Goal: Task Accomplishment & Management: Use online tool/utility

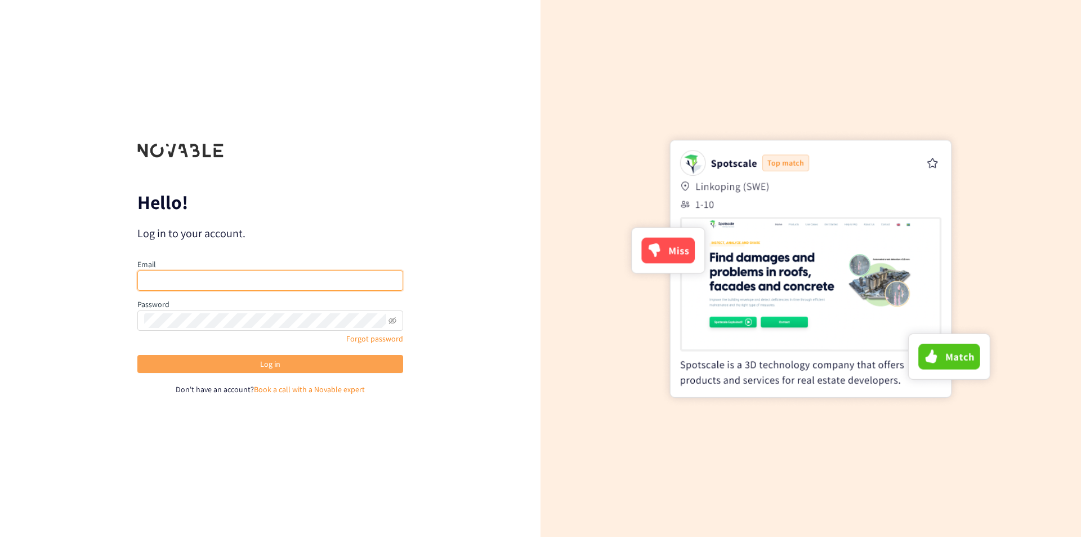
type input "wauthier.destreel@luminus.be"
click at [291, 368] on button "Log in" at bounding box center [270, 364] width 266 height 18
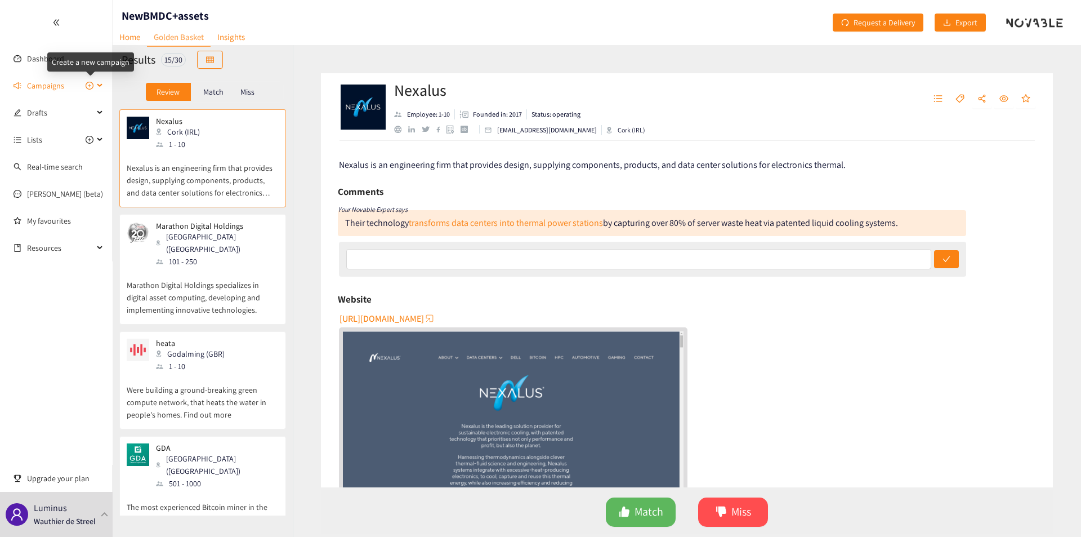
click at [88, 87] on icon "plus-circle" at bounding box center [90, 86] width 8 height 8
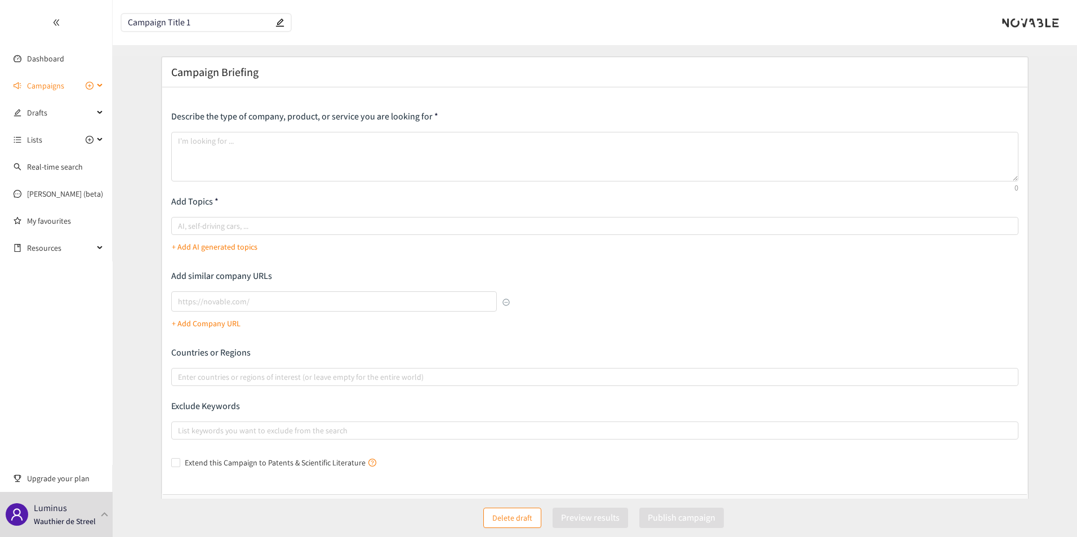
click at [106, 84] on div "Campaigns" at bounding box center [56, 85] width 113 height 23
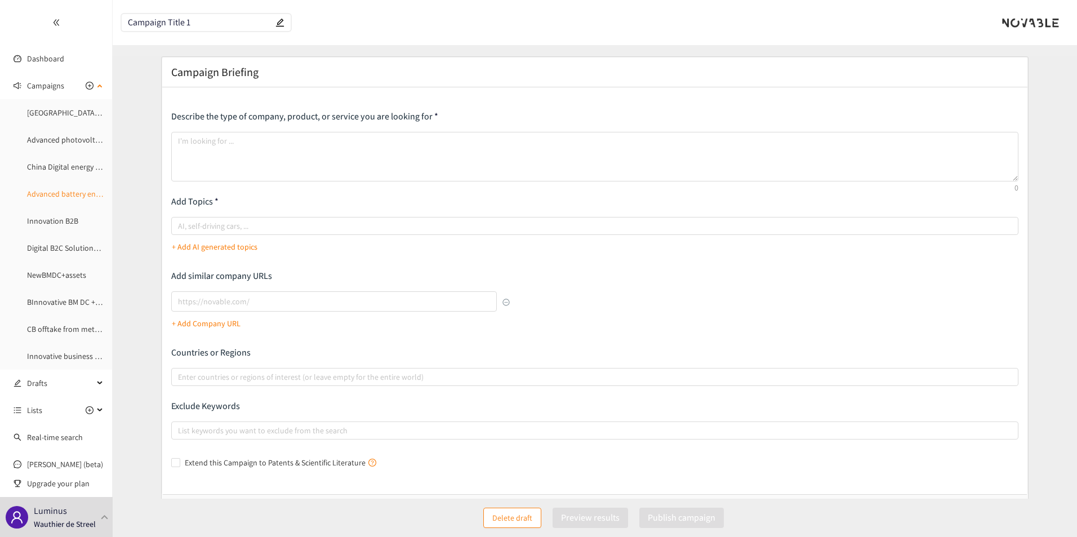
click at [69, 189] on link "Advanced battery energy storage" at bounding box center [82, 194] width 110 height 10
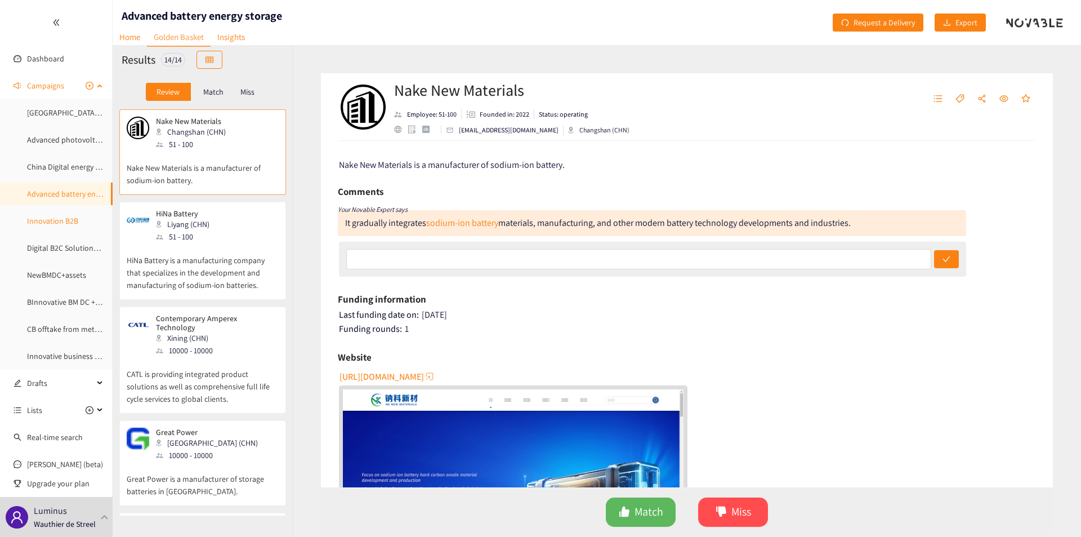
click at [53, 223] on link "Innovation B2B" at bounding box center [52, 221] width 51 height 10
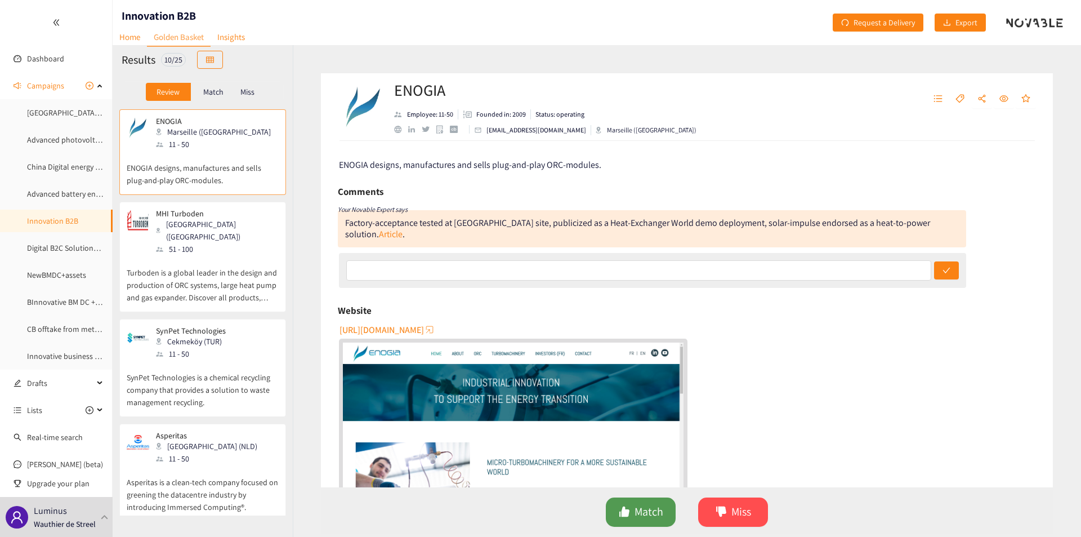
click at [633, 518] on button "Match" at bounding box center [641, 511] width 70 height 29
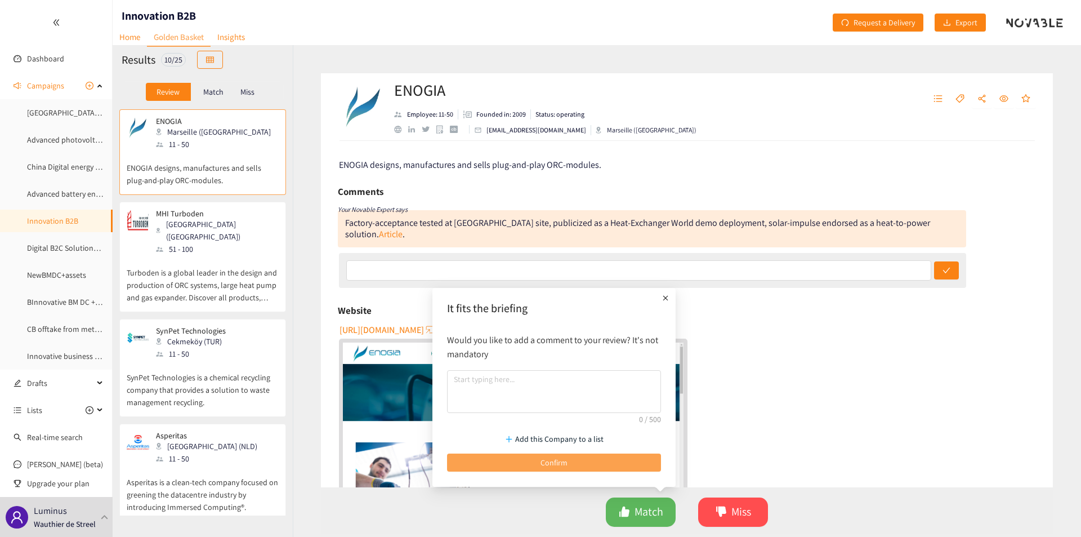
click at [565, 462] on span "Confirm" at bounding box center [554, 462] width 27 height 12
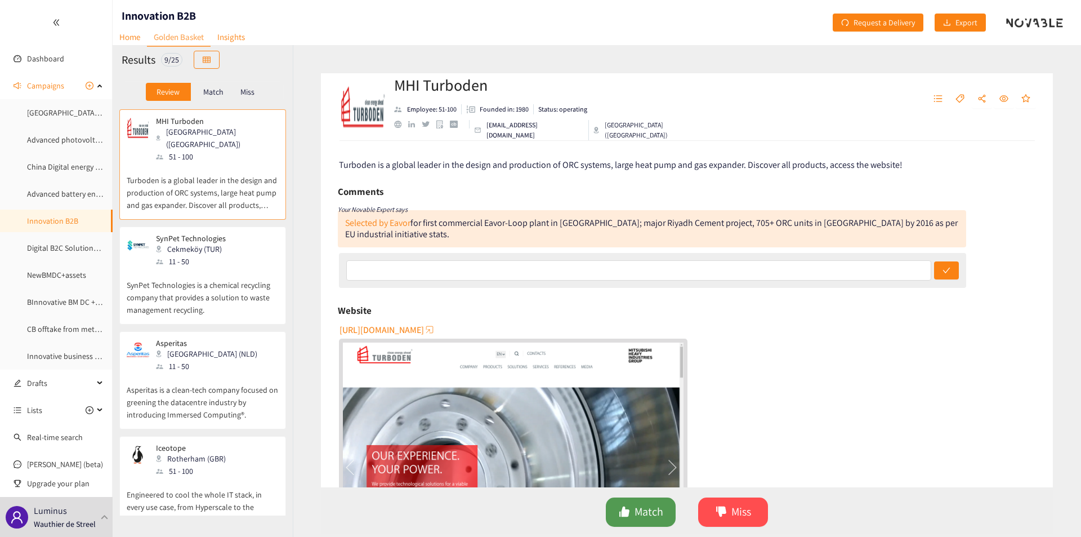
click at [643, 508] on span "Match" at bounding box center [649, 511] width 29 height 17
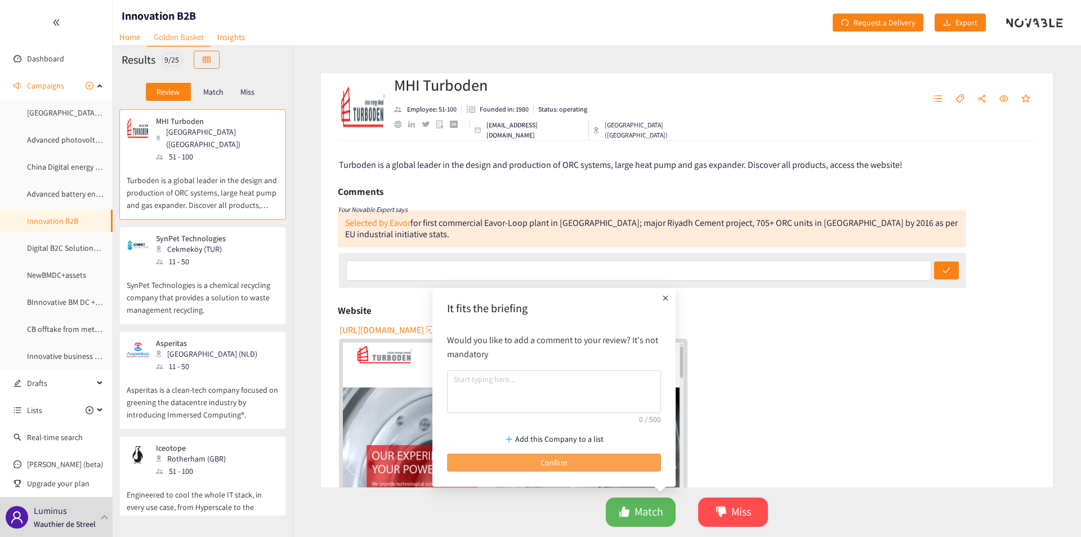
click at [556, 464] on span "Confirm" at bounding box center [554, 462] width 27 height 12
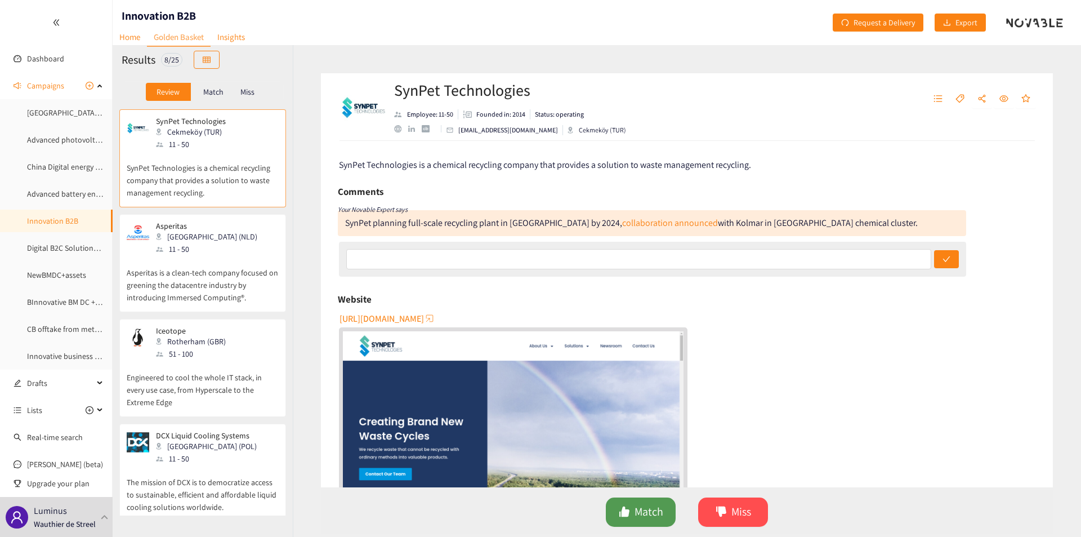
click at [627, 520] on button "Match" at bounding box center [641, 511] width 70 height 29
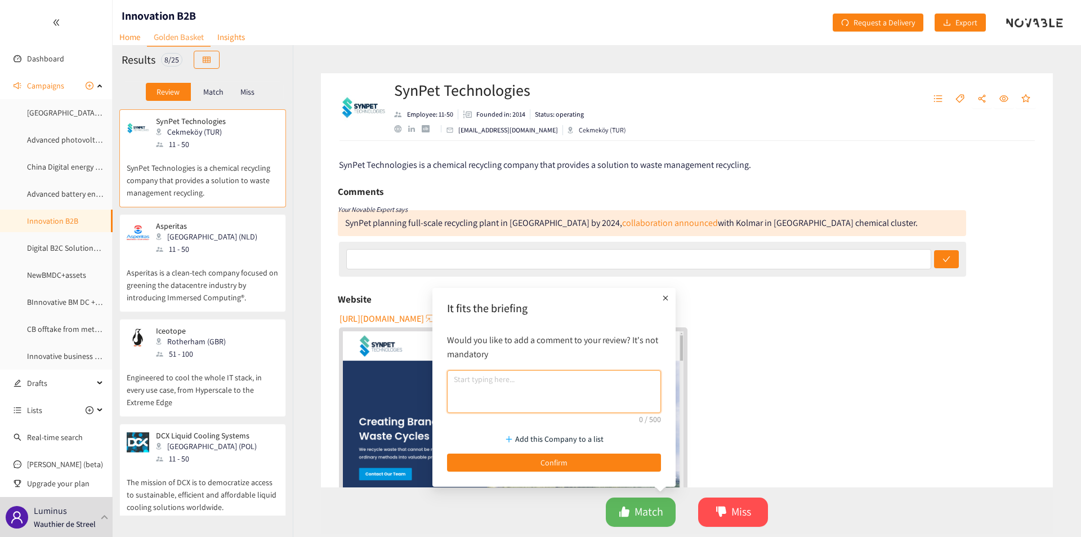
click at [516, 408] on textarea at bounding box center [554, 391] width 214 height 43
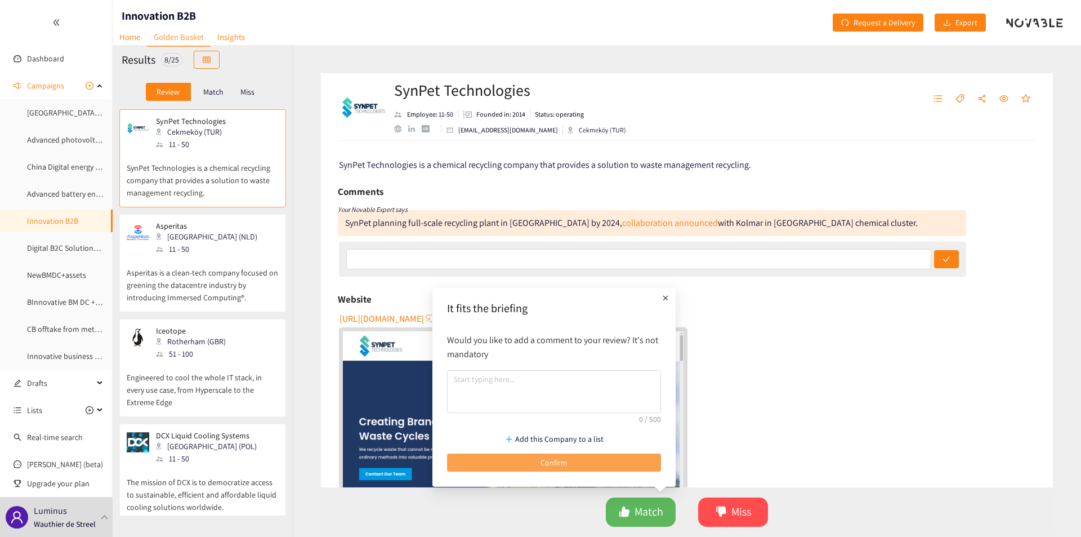
click at [550, 463] on span "Confirm" at bounding box center [554, 462] width 27 height 12
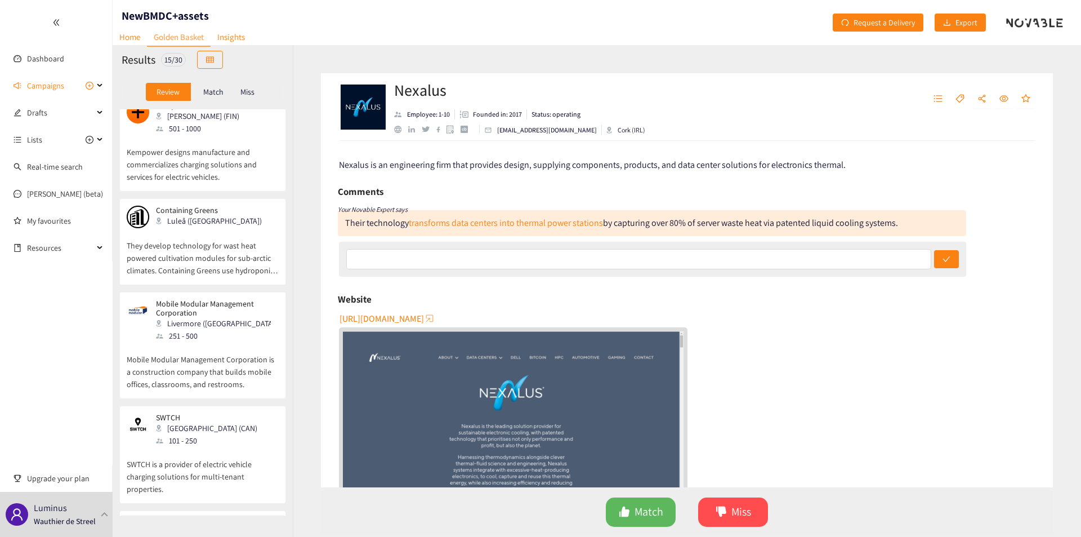
scroll to position [1009, 0]
click at [217, 93] on p "Match" at bounding box center [213, 91] width 20 height 9
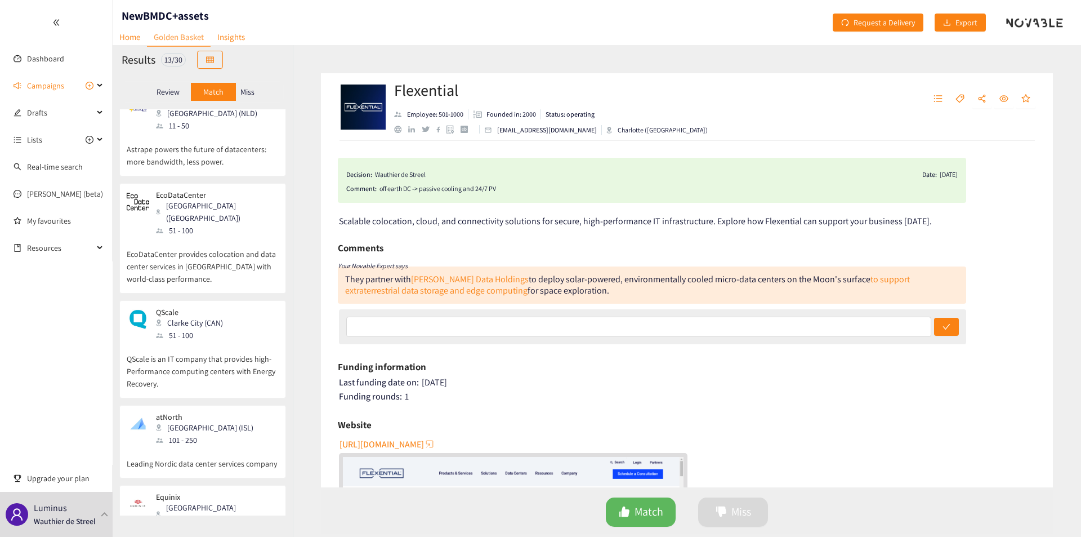
scroll to position [906, 0]
click at [100, 89] on div "Campaigns" at bounding box center [56, 85] width 113 height 23
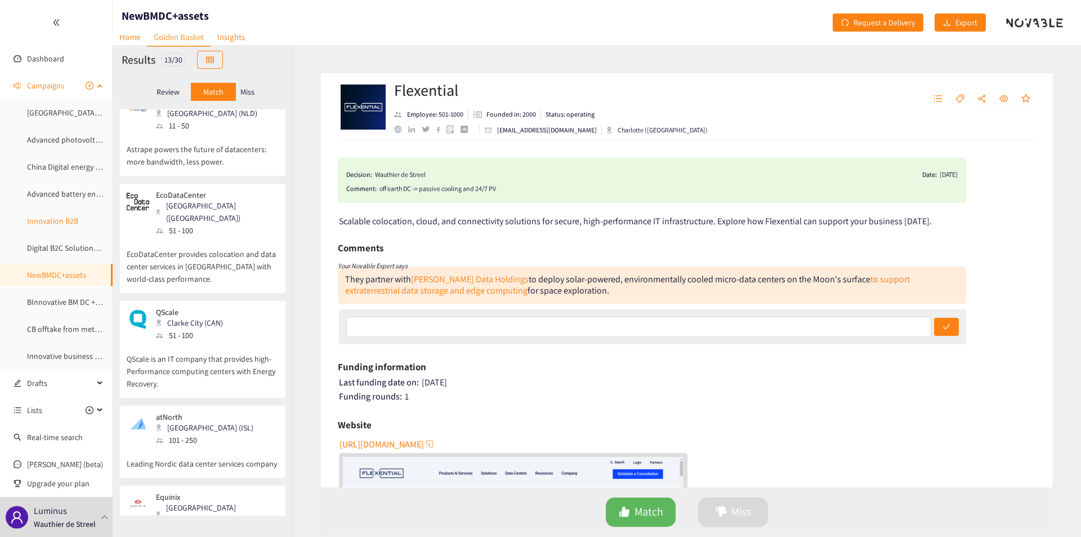
click at [63, 226] on link "Innovation B2B" at bounding box center [52, 221] width 51 height 10
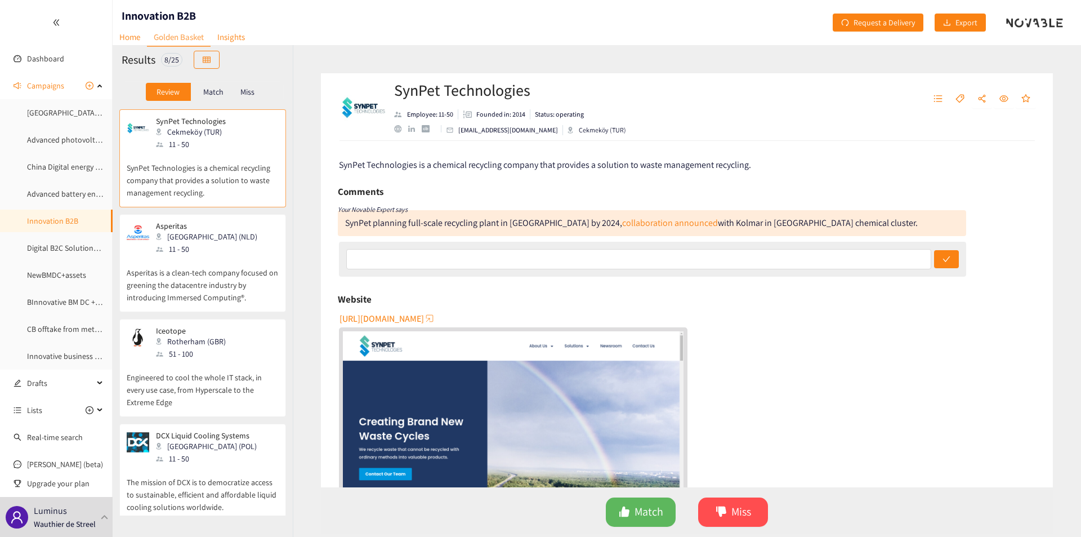
click at [208, 88] on p "Match" at bounding box center [213, 91] width 20 height 9
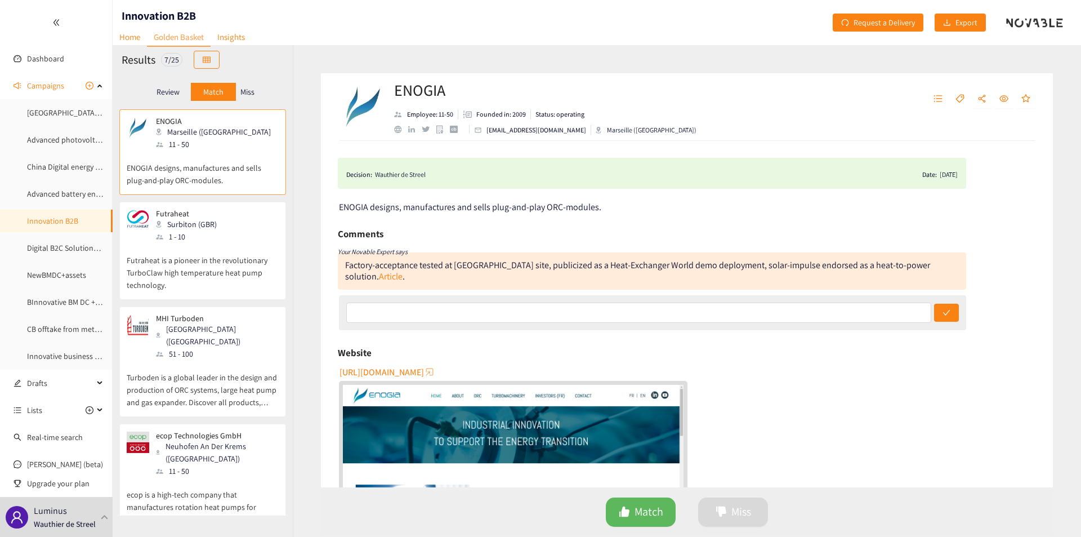
click at [231, 256] on p "Futraheat is a pioneer in the revolutionary TurboClaw high temperature heat pum…" at bounding box center [203, 267] width 152 height 48
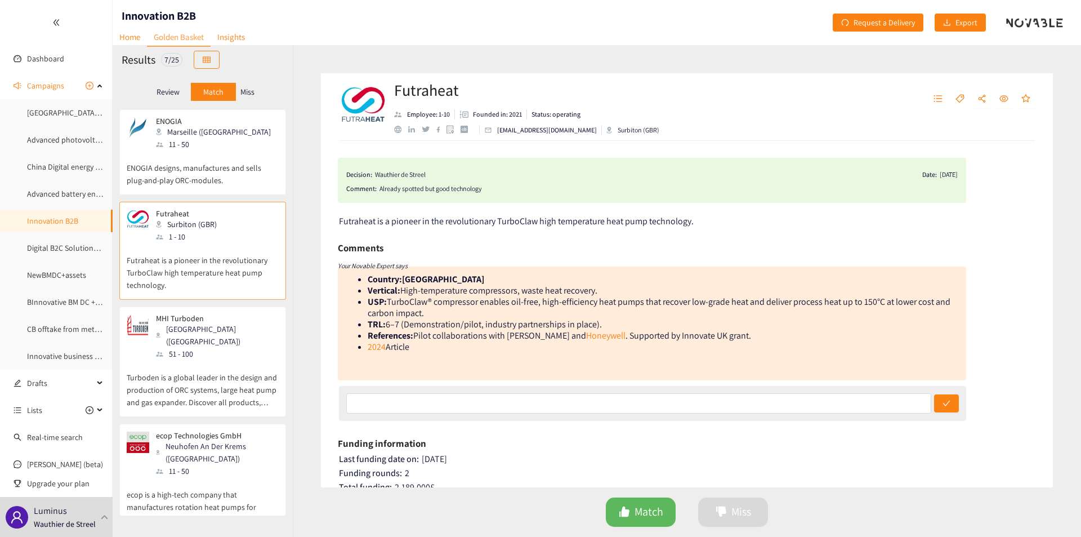
click at [213, 360] on p "Turboden is a global leader in the design and production of ORC systems, large …" at bounding box center [203, 384] width 152 height 48
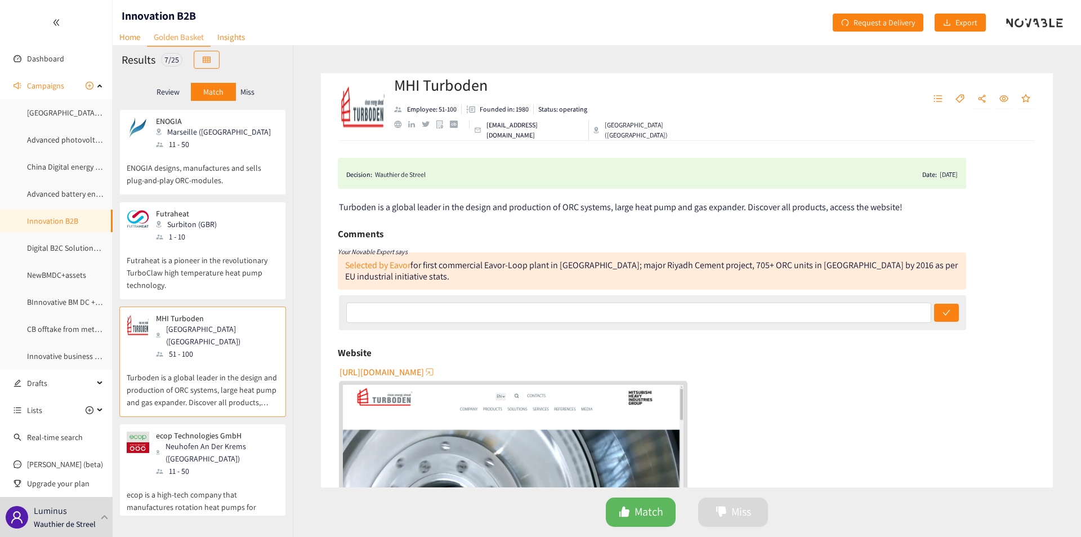
scroll to position [50, 0]
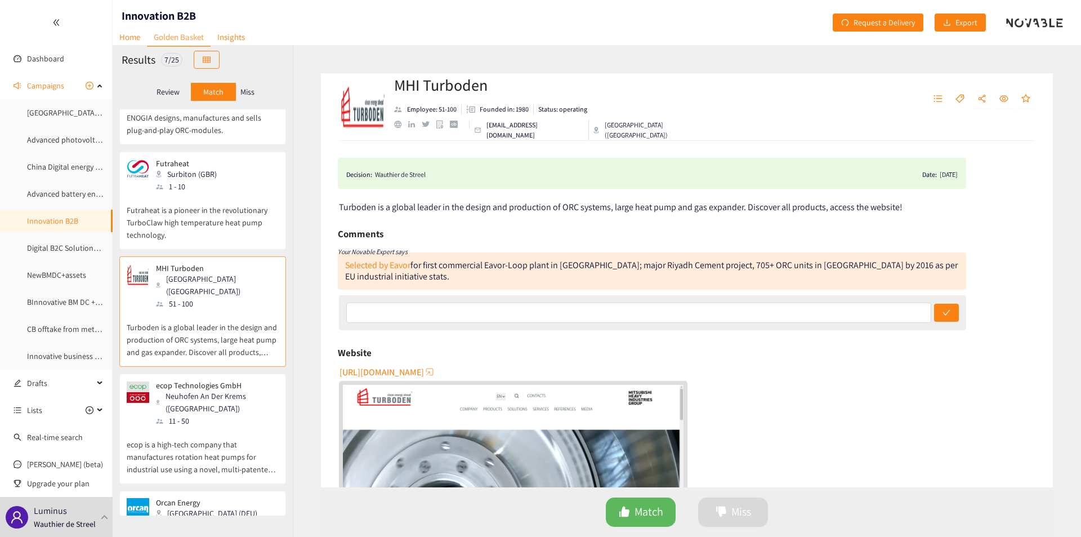
click at [199, 443] on p "ecop is a high-tech company that manufactures rotation heat pumps for industria…" at bounding box center [203, 451] width 152 height 48
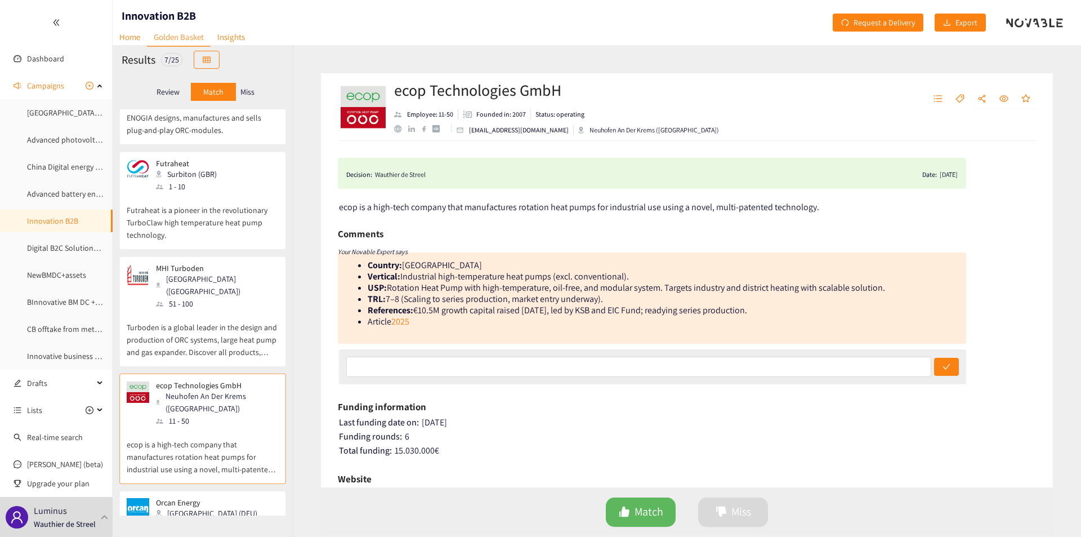
scroll to position [133, 0]
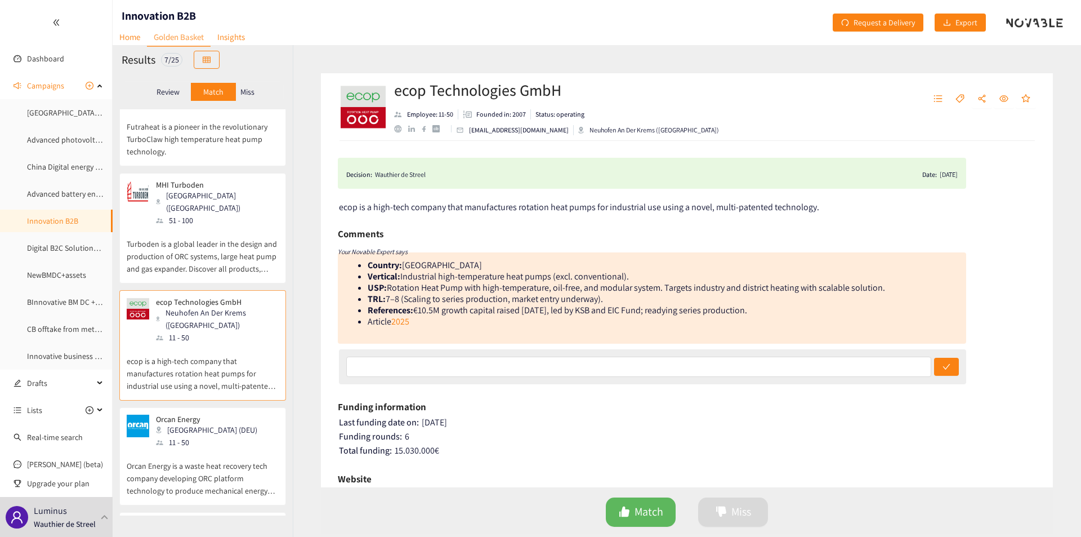
click at [211, 423] on div "München (DEU)" at bounding box center [210, 429] width 108 height 12
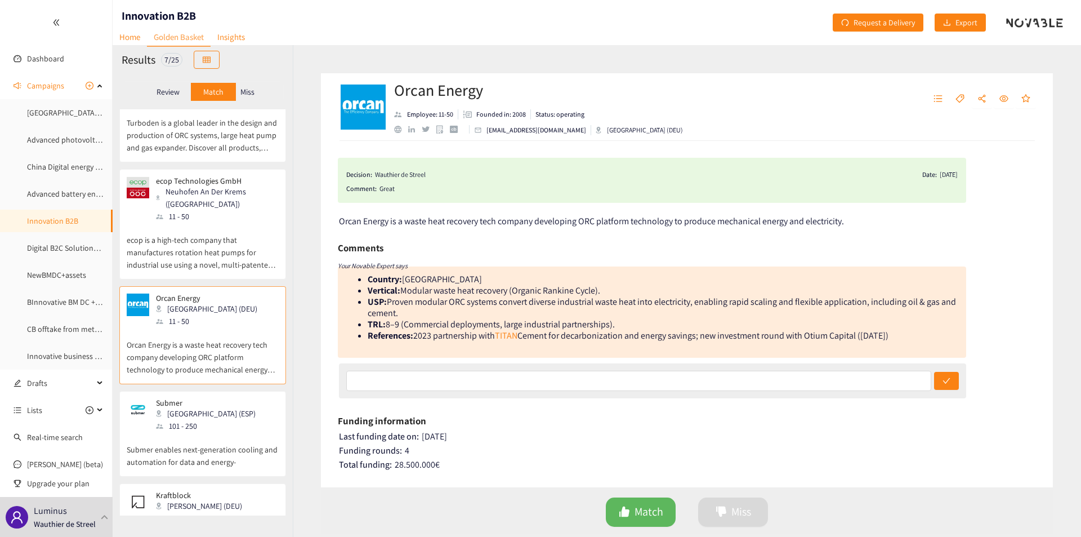
scroll to position [256, 0]
click at [215, 430] on p "Submer enables next-generation cooling and automation for data and energy-" at bounding box center [203, 448] width 152 height 36
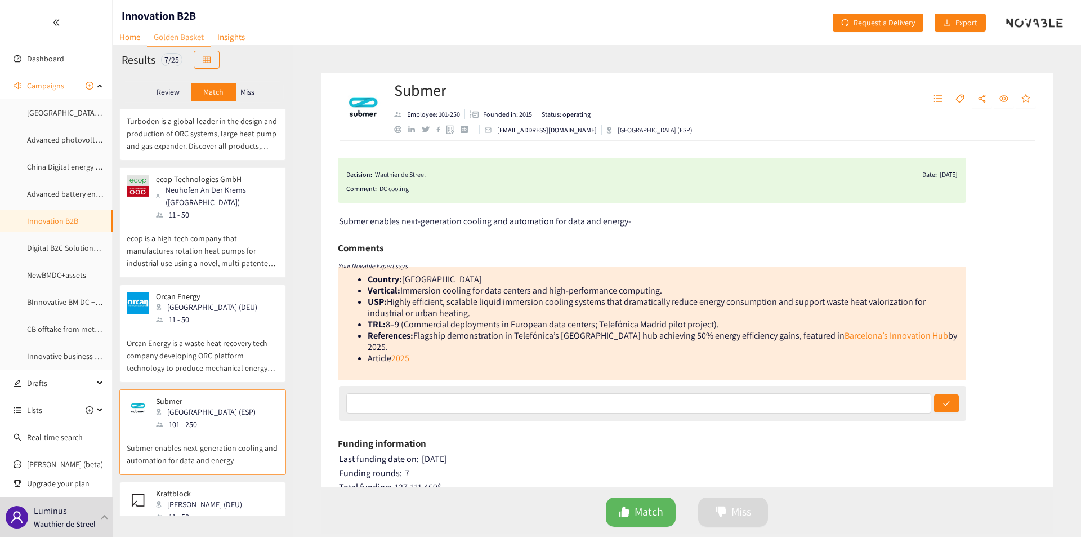
scroll to position [302, 0]
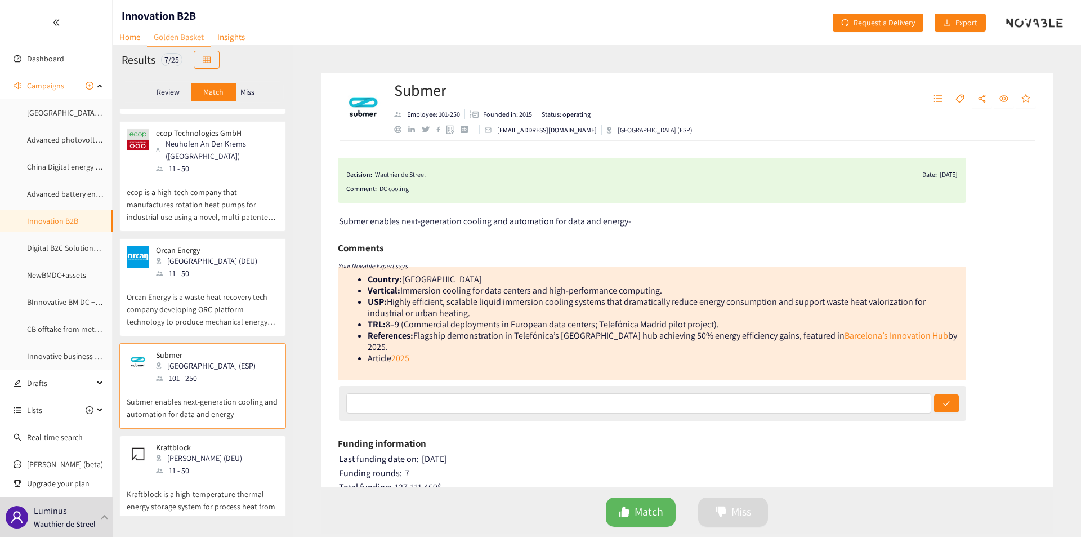
click at [213, 476] on p "Kraftblock is a high-temperature thermal energy storage system for process heat…" at bounding box center [203, 500] width 152 height 48
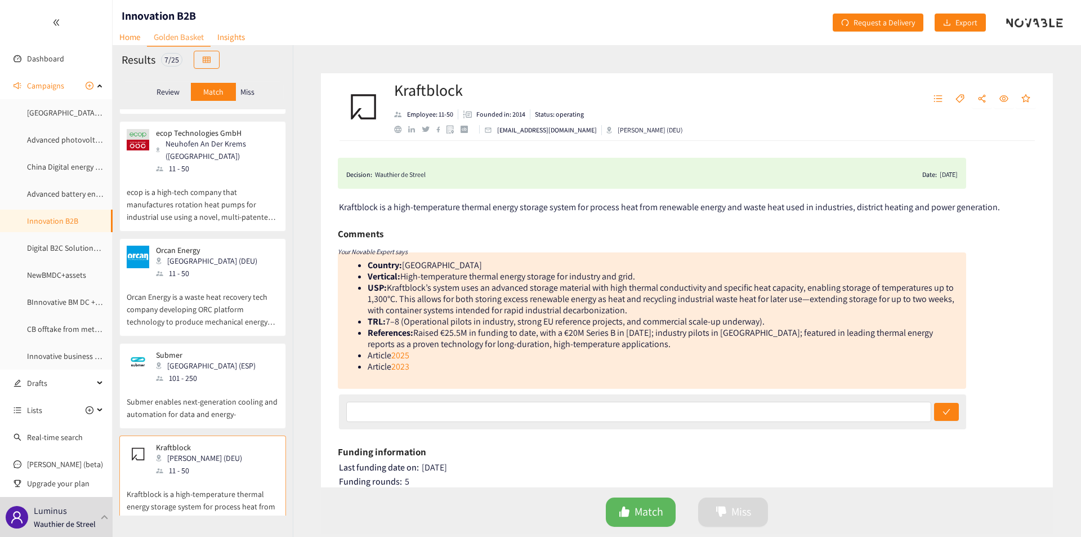
click at [246, 100] on div "Miss" at bounding box center [248, 92] width 24 height 18
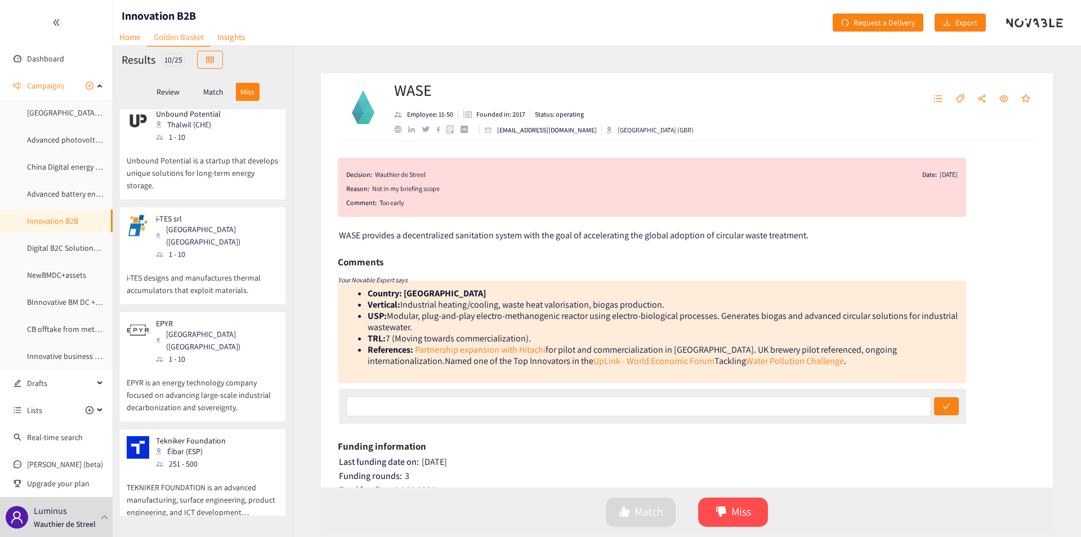
scroll to position [581, 0]
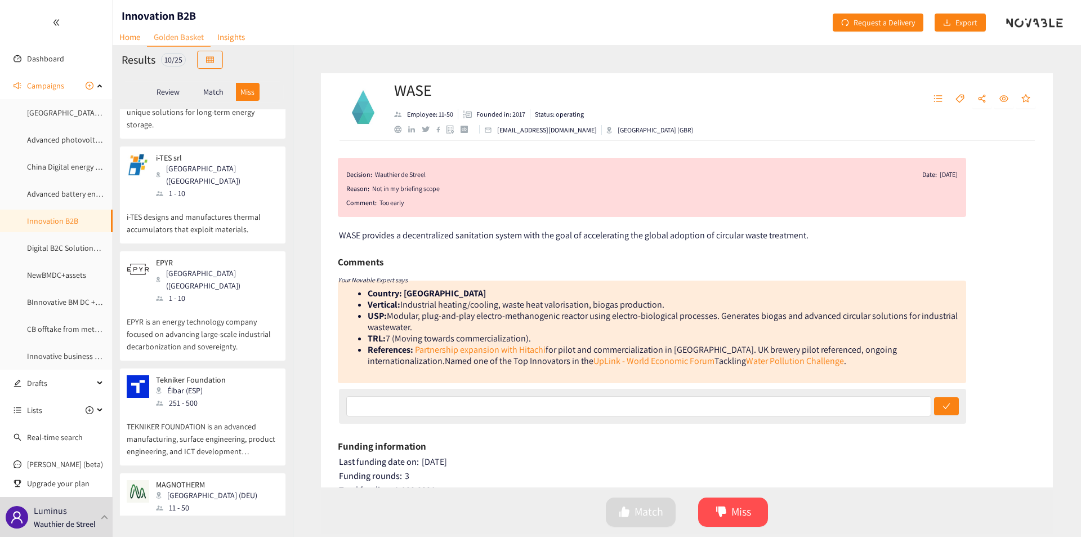
click at [177, 93] on p "Review" at bounding box center [168, 91] width 23 height 9
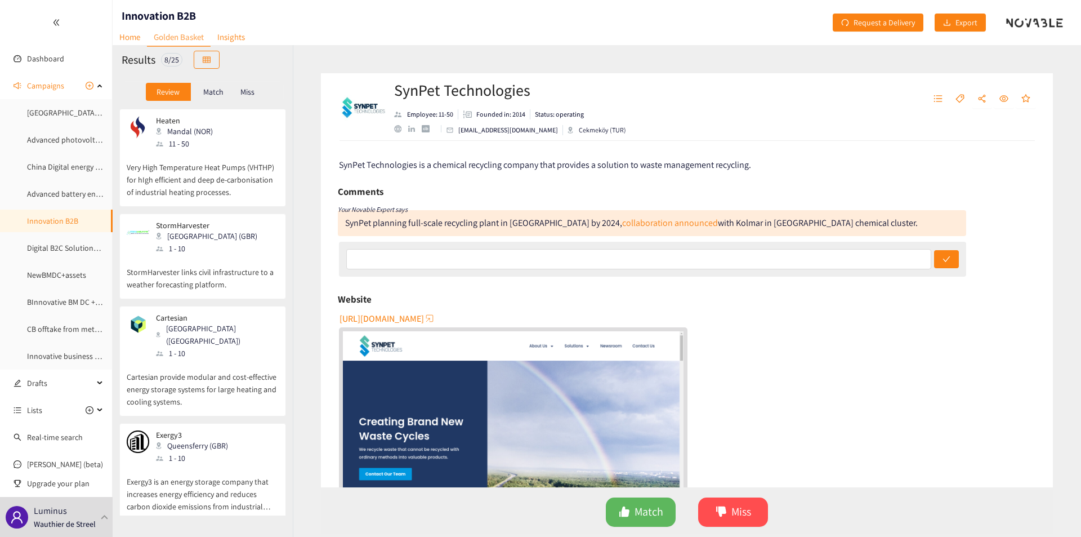
scroll to position [0, 0]
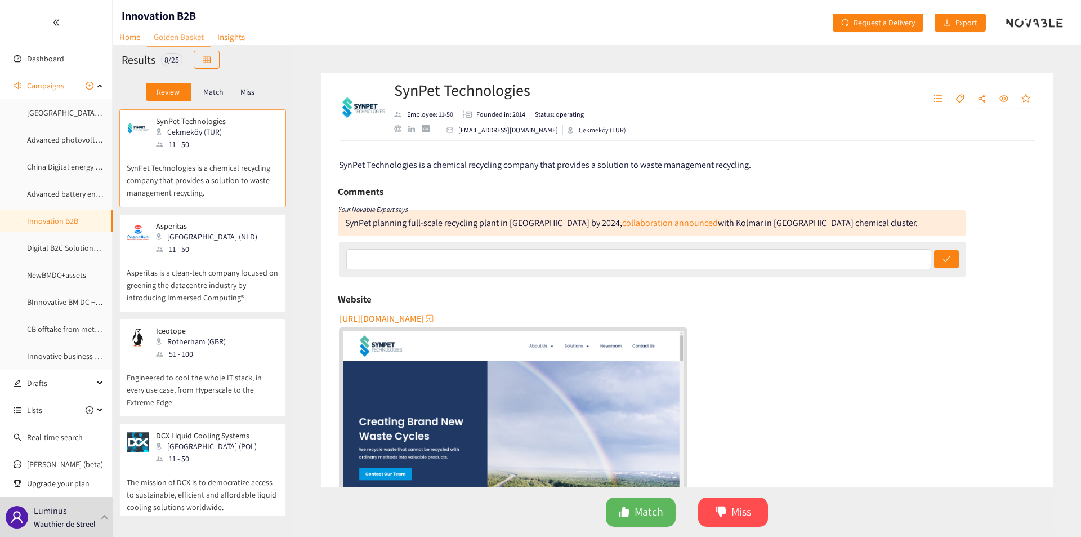
click at [174, 153] on p "SynPet Technologies is a chemical recycling company that provides a solution to…" at bounding box center [203, 174] width 152 height 48
click at [636, 509] on span "Match" at bounding box center [649, 511] width 29 height 17
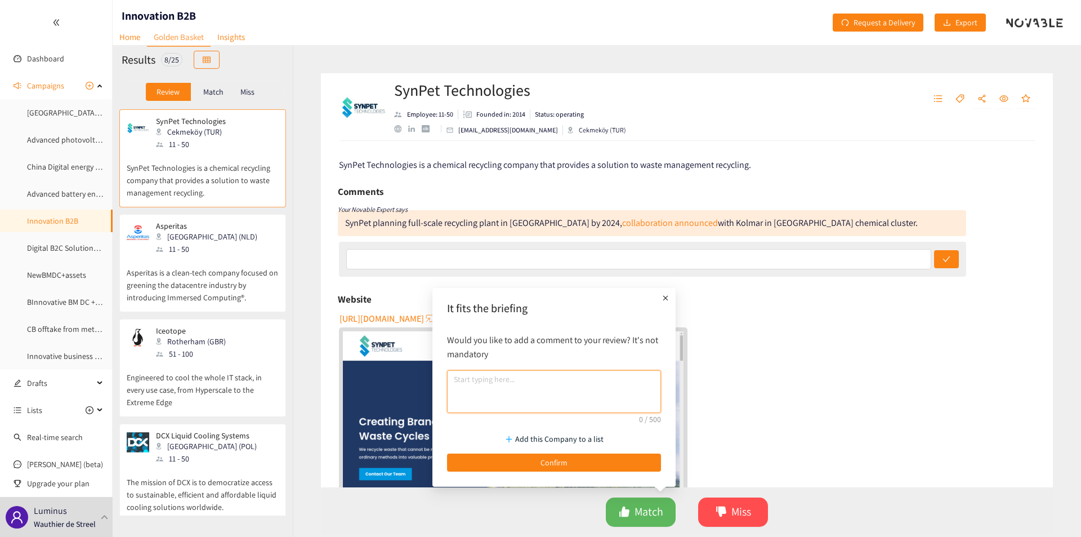
click at [493, 402] on textarea at bounding box center [554, 391] width 214 height 43
type textarea "recycle ALL types of waste"
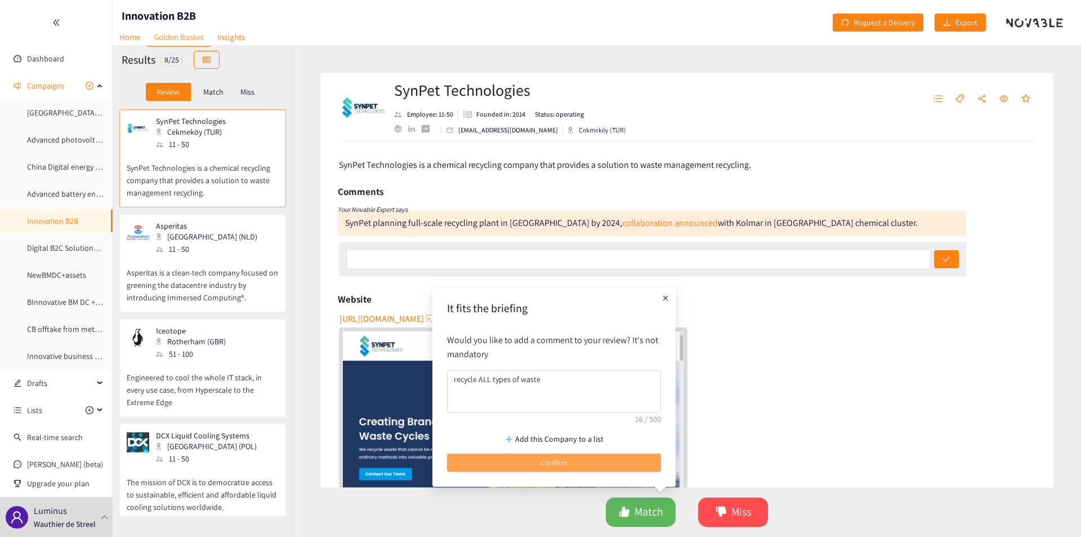
click at [530, 461] on button "Confirm" at bounding box center [554, 462] width 214 height 18
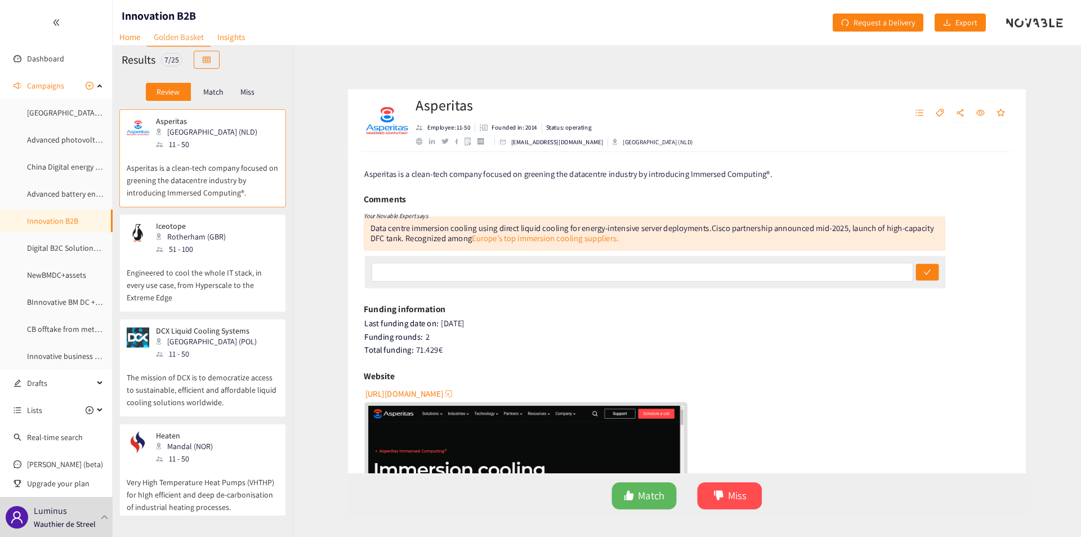
scroll to position [315, 0]
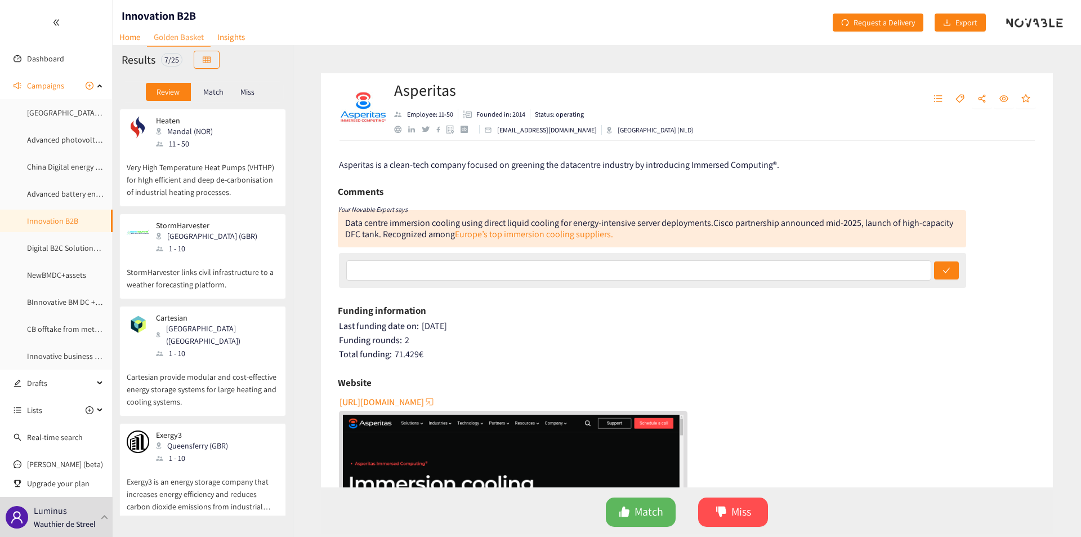
click at [195, 373] on p "Cartesian provide modular and cost-effective energy storage systems for large h…" at bounding box center [203, 383] width 152 height 48
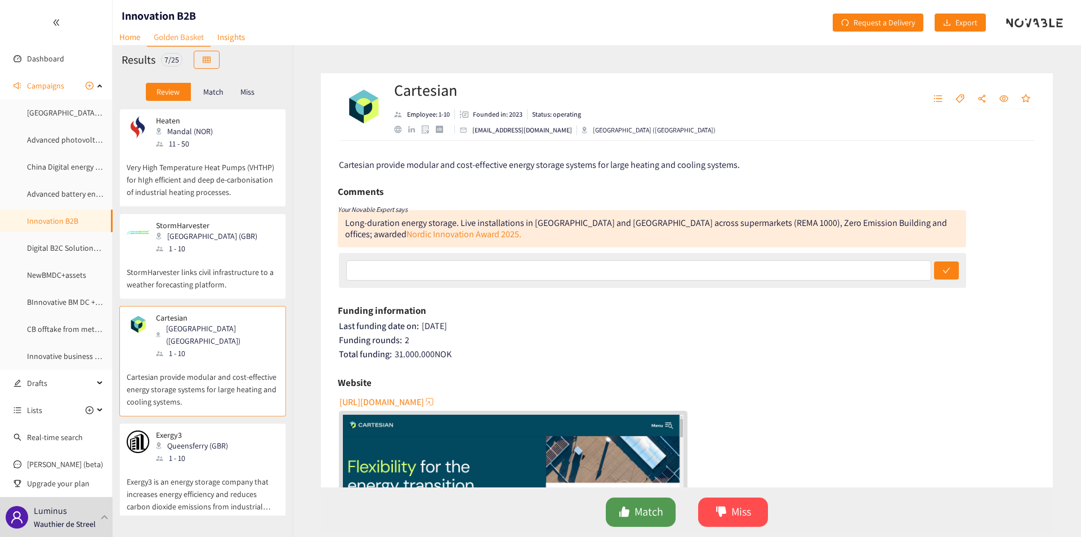
click at [632, 505] on button "Match" at bounding box center [641, 511] width 70 height 29
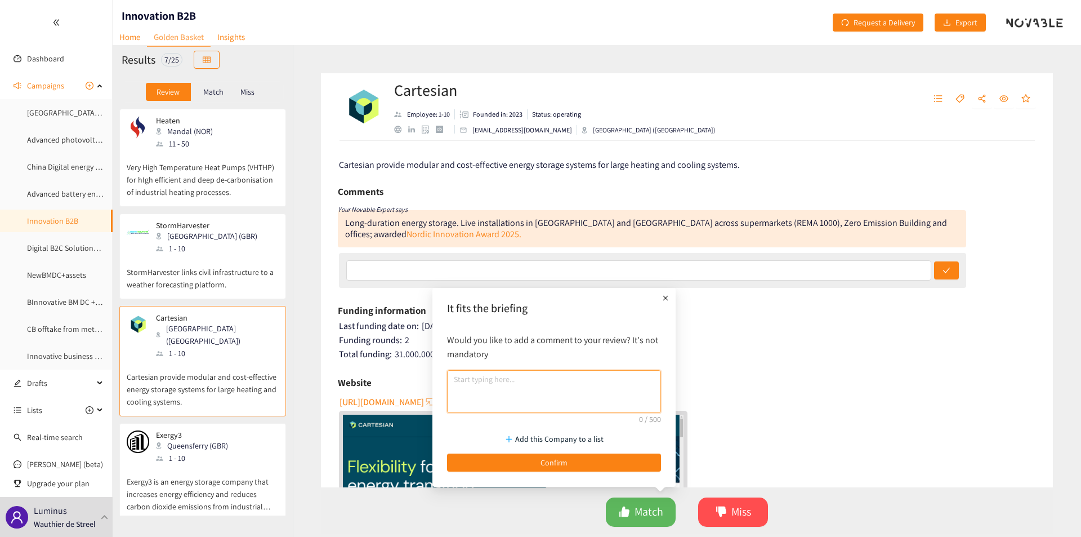
click at [501, 372] on textarea at bounding box center [554, 391] width 214 height 43
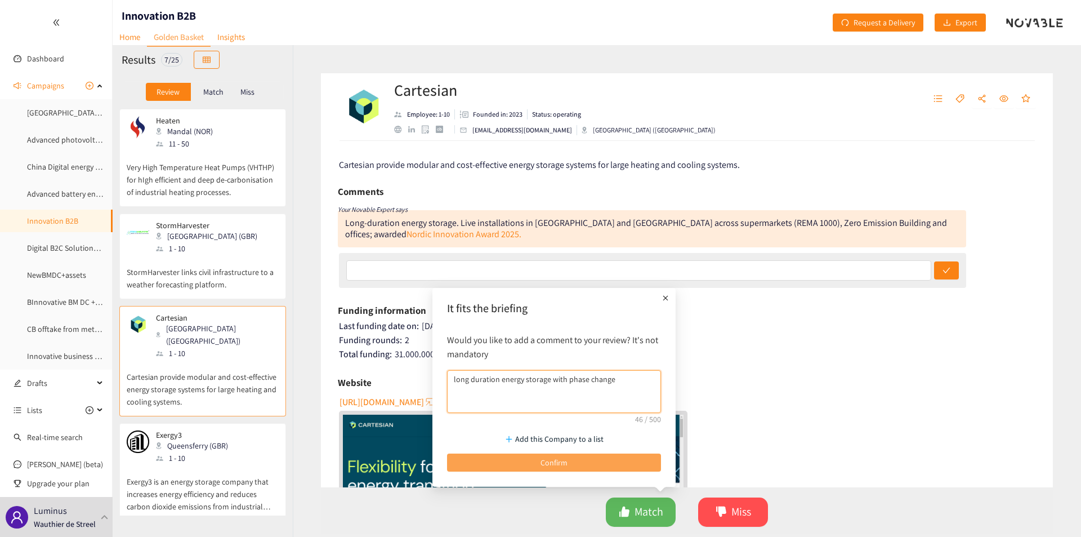
type textarea "long duration energy storage with phase change"
click at [538, 454] on button "Confirm" at bounding box center [554, 462] width 214 height 18
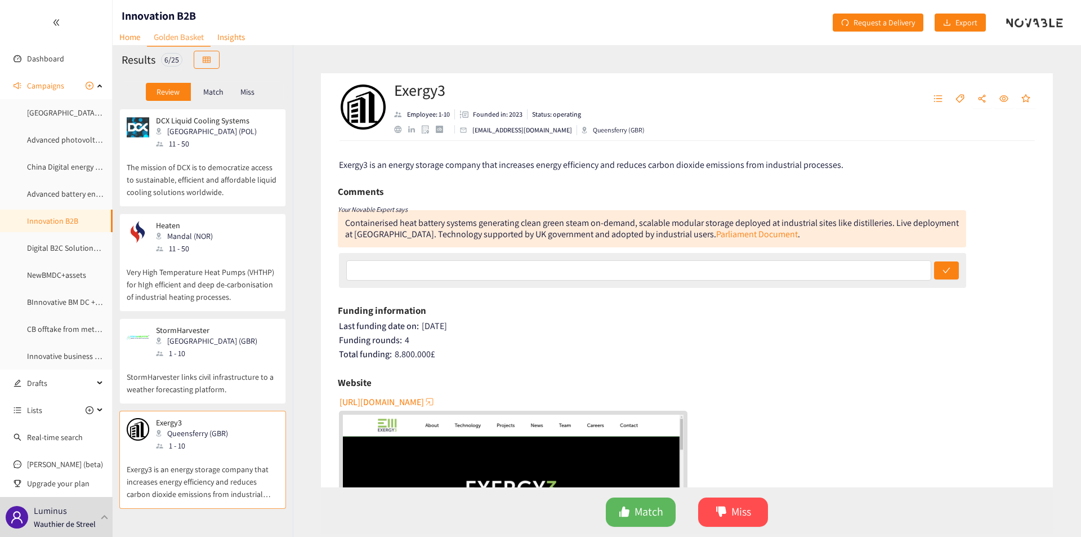
scroll to position [0, 0]
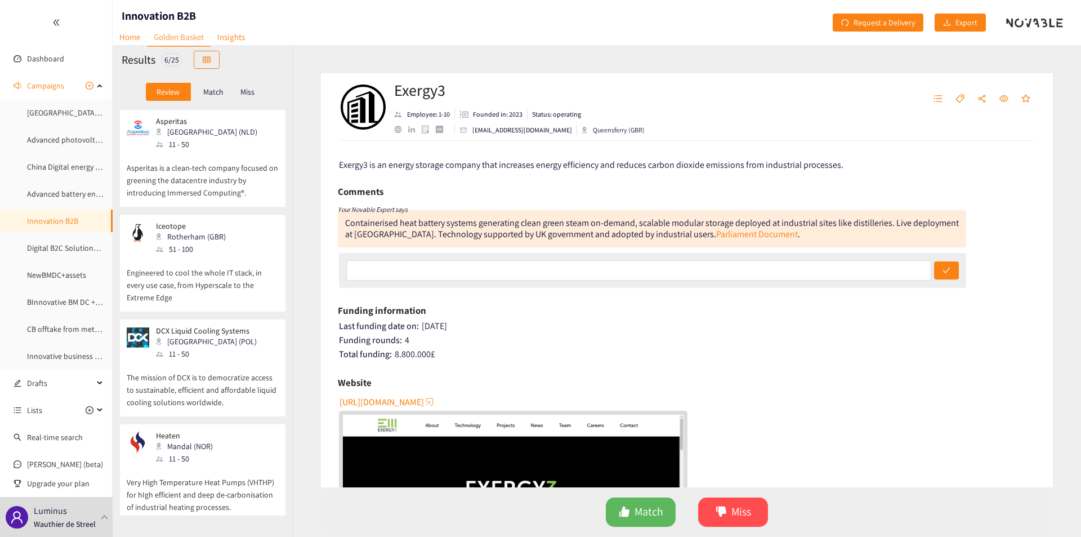
click at [189, 184] on p "Asperitas is a clean-tech company focused on greening the datacentre industry b…" at bounding box center [203, 174] width 152 height 48
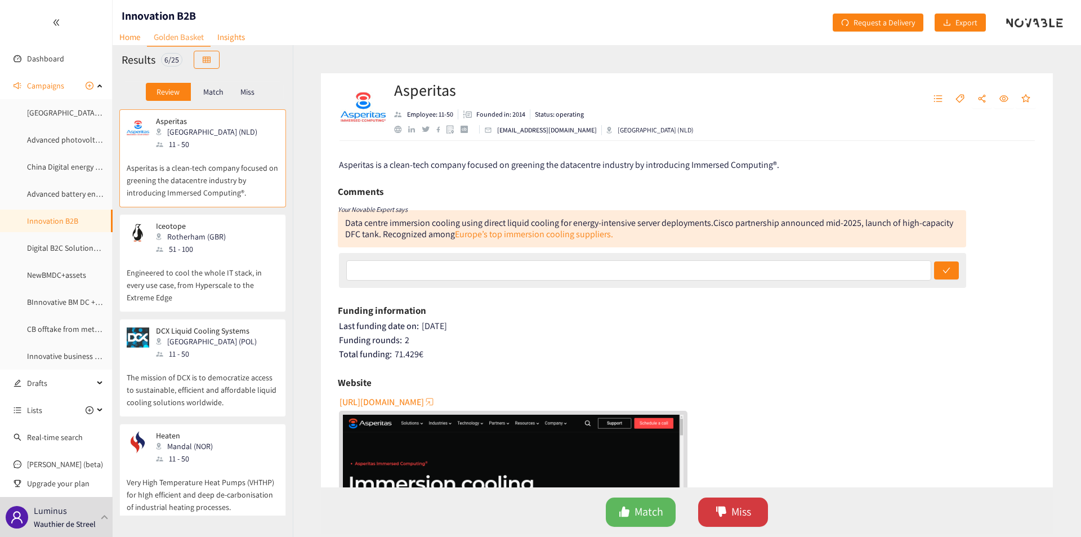
click at [726, 512] on icon "dislike" at bounding box center [721, 511] width 11 height 11
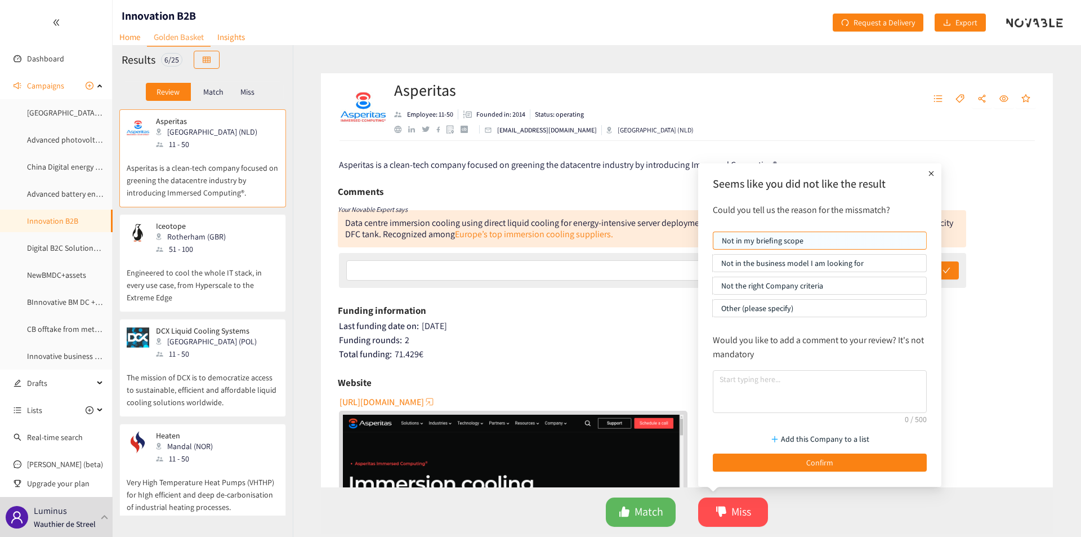
click at [743, 415] on div "Would you like to add a comment to your review? It's not mandatory" at bounding box center [819, 372] width 225 height 91
click at [752, 405] on textarea at bounding box center [820, 391] width 214 height 43
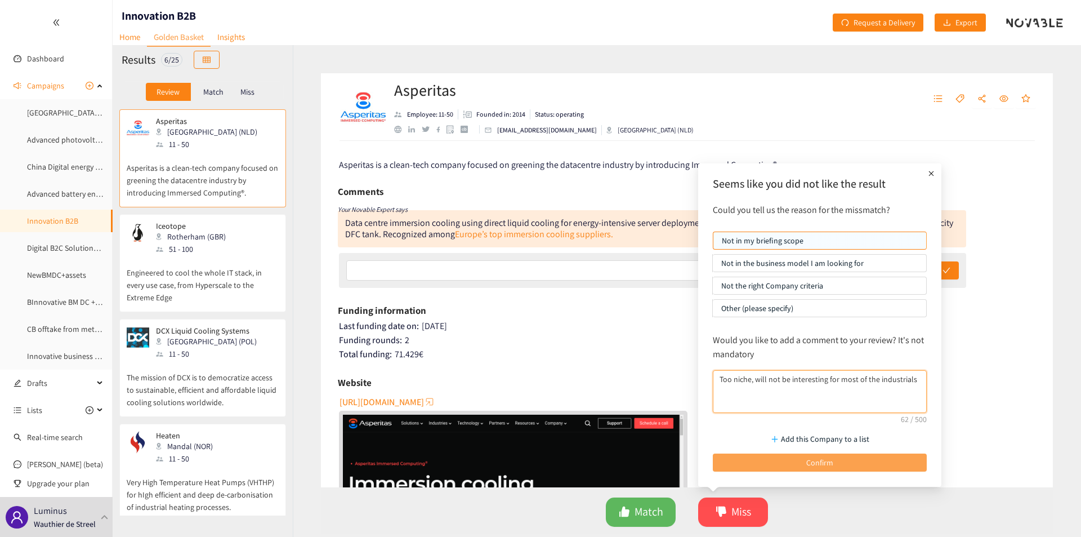
type textarea "Too niche, will not be interesting for most of the industrials"
click at [780, 454] on button "Confirm" at bounding box center [820, 462] width 214 height 18
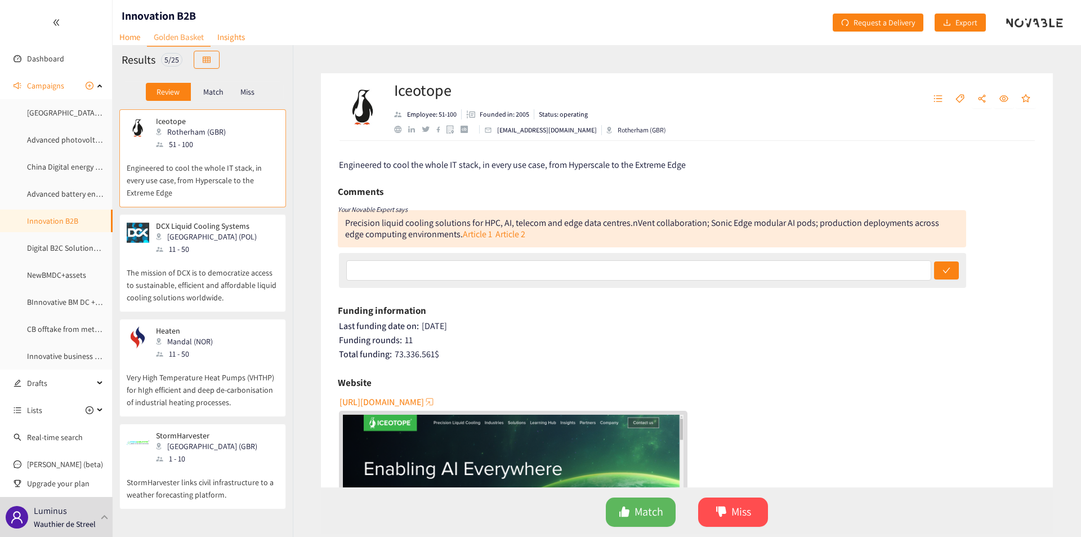
click at [258, 105] on div "Review Match Miss" at bounding box center [203, 91] width 180 height 35
click at [234, 82] on div "Review Match Miss" at bounding box center [203, 91] width 162 height 21
click at [243, 91] on p "Miss" at bounding box center [247, 91] width 14 height 9
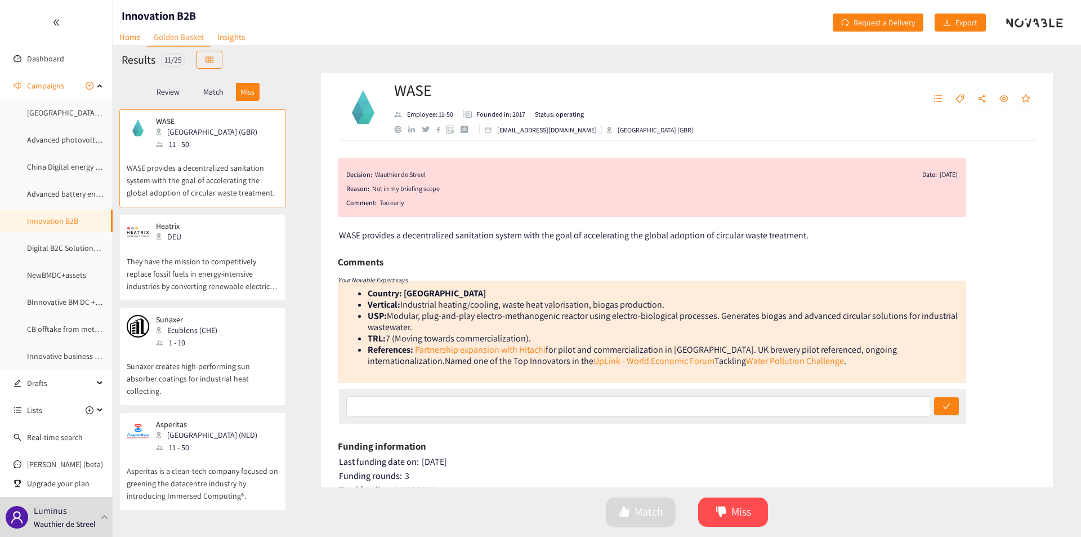
click at [211, 253] on p "They have the mission to competitively replace fossil fuels in energy-intensive…" at bounding box center [203, 268] width 152 height 48
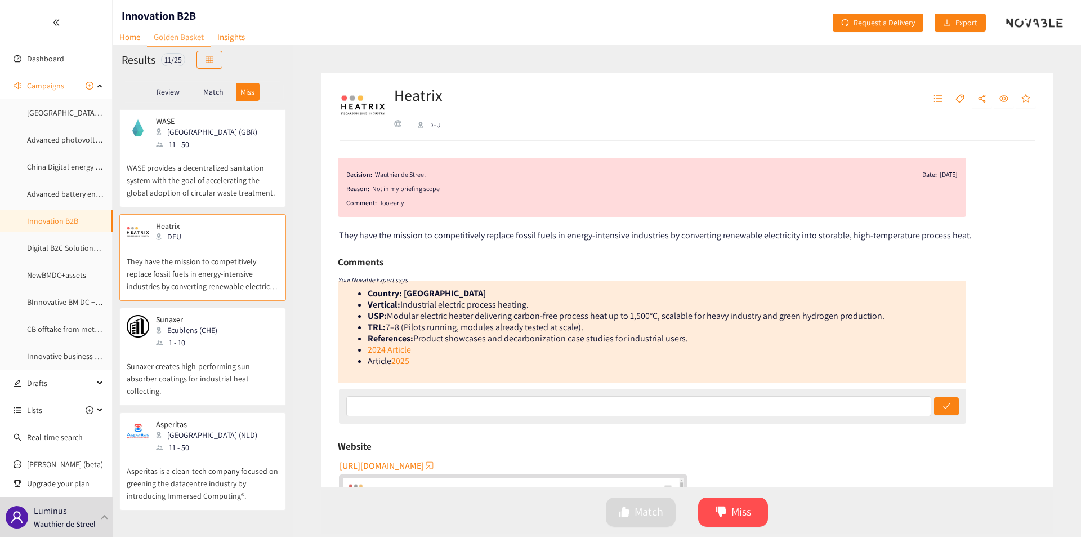
click at [209, 328] on div "Ecublens (CHE)" at bounding box center [190, 330] width 68 height 12
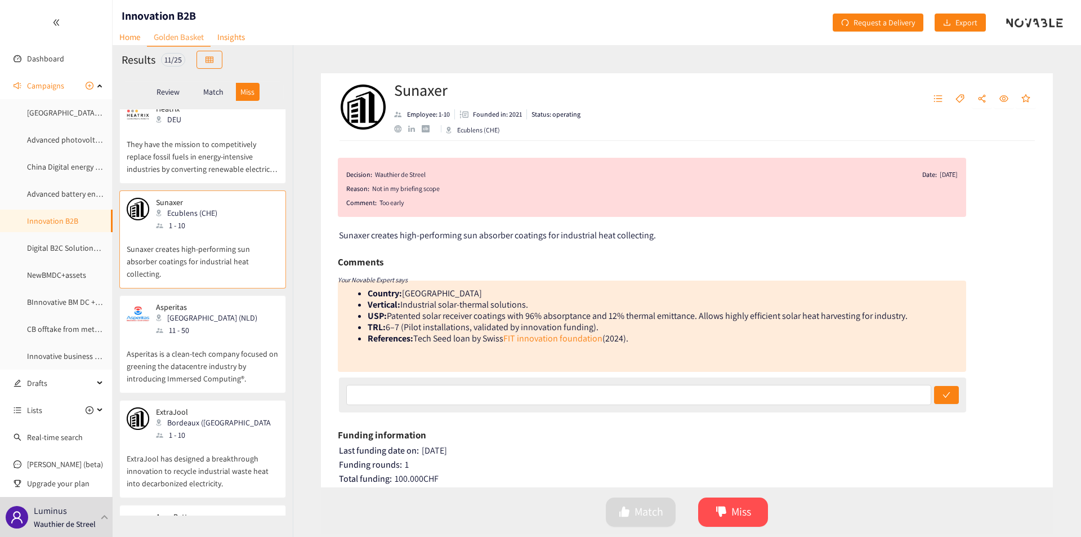
scroll to position [118, 0]
click at [207, 383] on div "WASE London (GBR) 11 - 50 WASE provides a decentralized sanitation system with …" at bounding box center [203, 312] width 180 height 406
click at [223, 345] on p "Asperitas is a clean-tech company focused on greening the datacentre industry b…" at bounding box center [203, 359] width 152 height 48
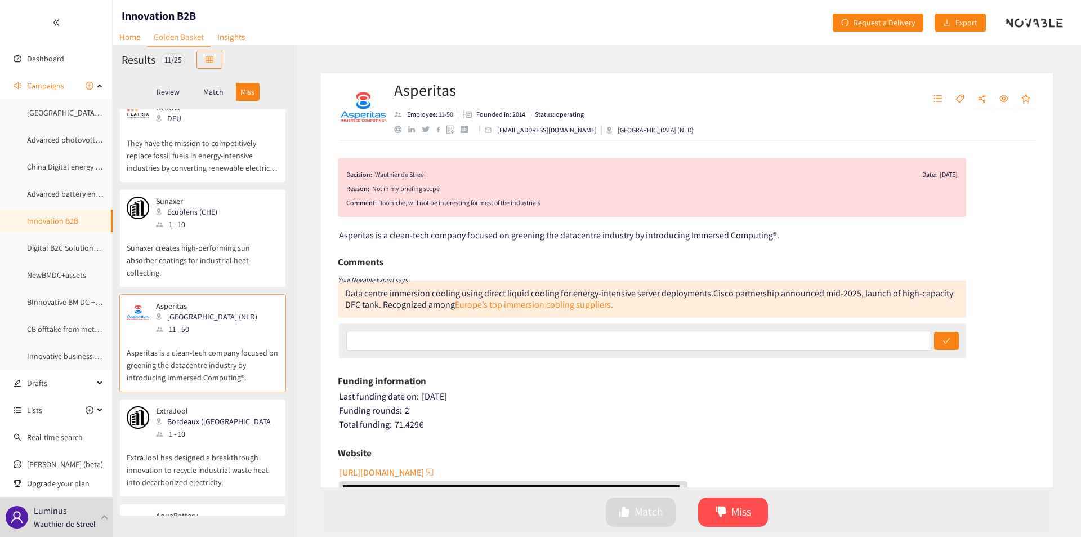
click at [473, 204] on div "Too niche, will not be interesting for most of the industrials" at bounding box center [669, 202] width 578 height 11
copy div "Too niche, will not be interesting for most of the industrials"
click at [78, 190] on link "Advanced battery energy storage" at bounding box center [82, 194] width 110 height 10
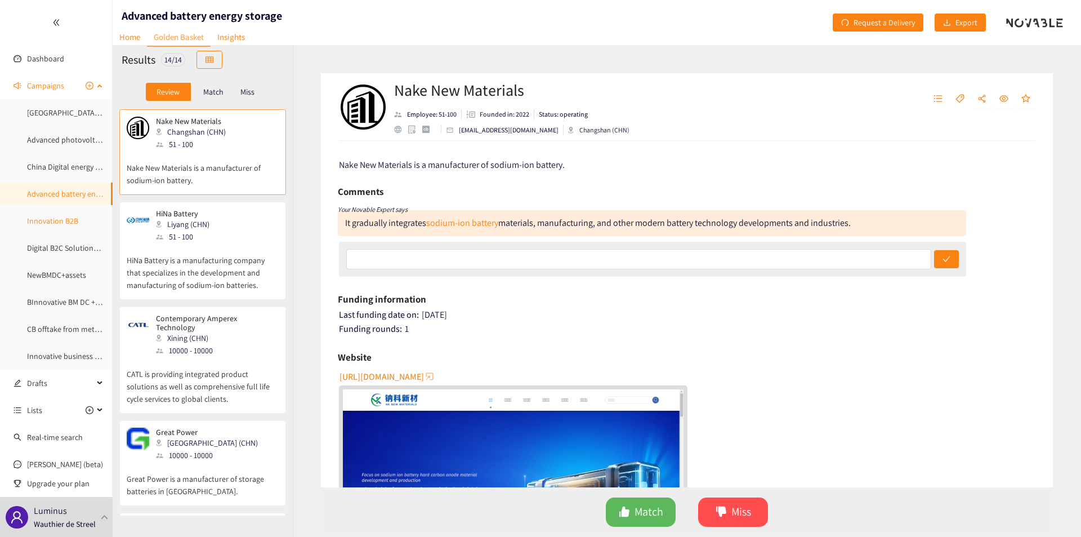
click at [56, 216] on link "Innovation B2B" at bounding box center [52, 221] width 51 height 10
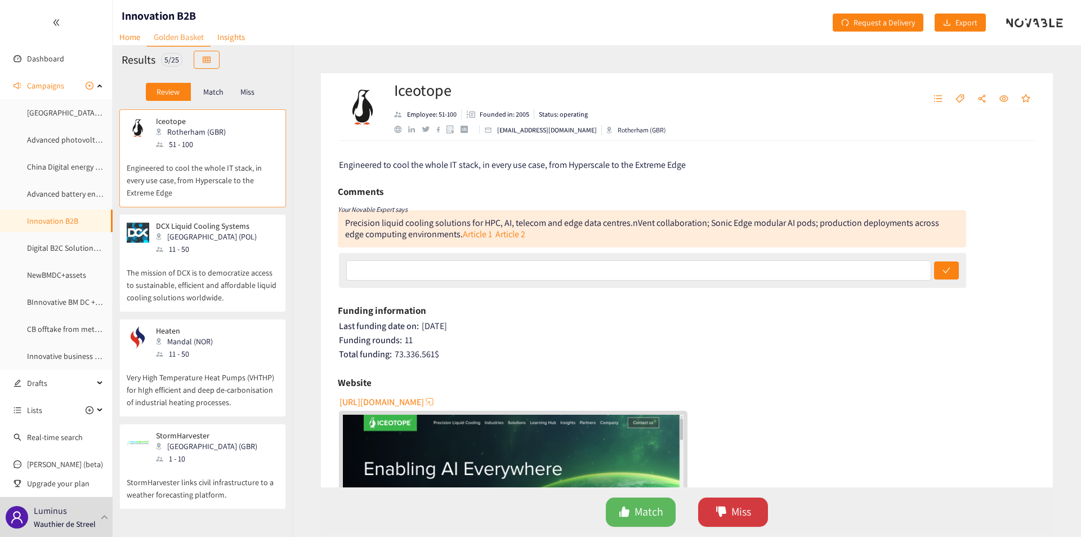
click at [732, 509] on span "Miss" at bounding box center [742, 511] width 20 height 17
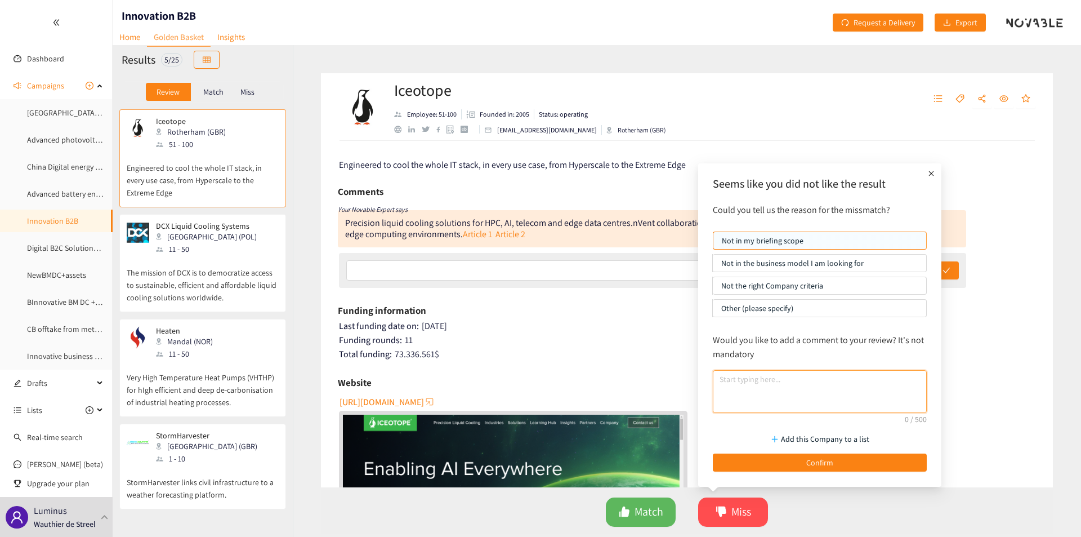
click at [779, 397] on textarea at bounding box center [820, 391] width 214 height 43
paste textarea "Too niche, will not be interesting for most of the industrials"
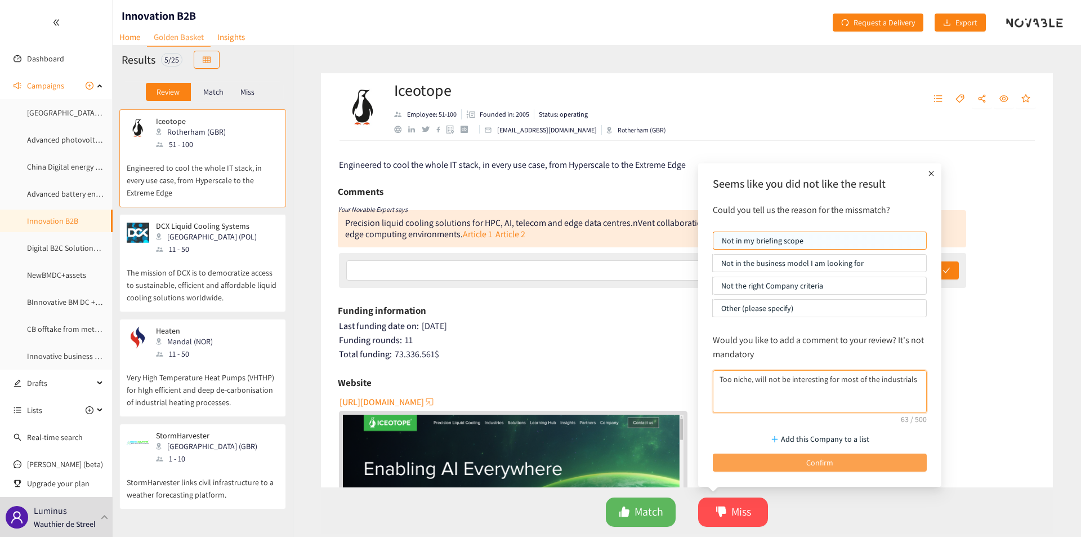
type textarea "Too niche, will not be interesting for most of the industrials"
click at [800, 465] on button "Confirm" at bounding box center [820, 462] width 214 height 18
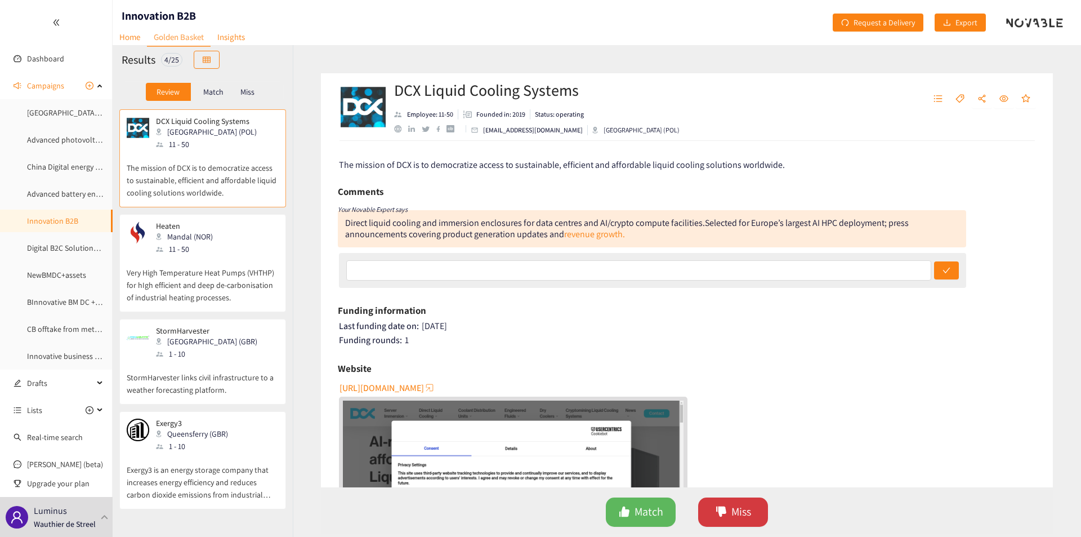
click at [741, 506] on span "Miss" at bounding box center [742, 511] width 20 height 17
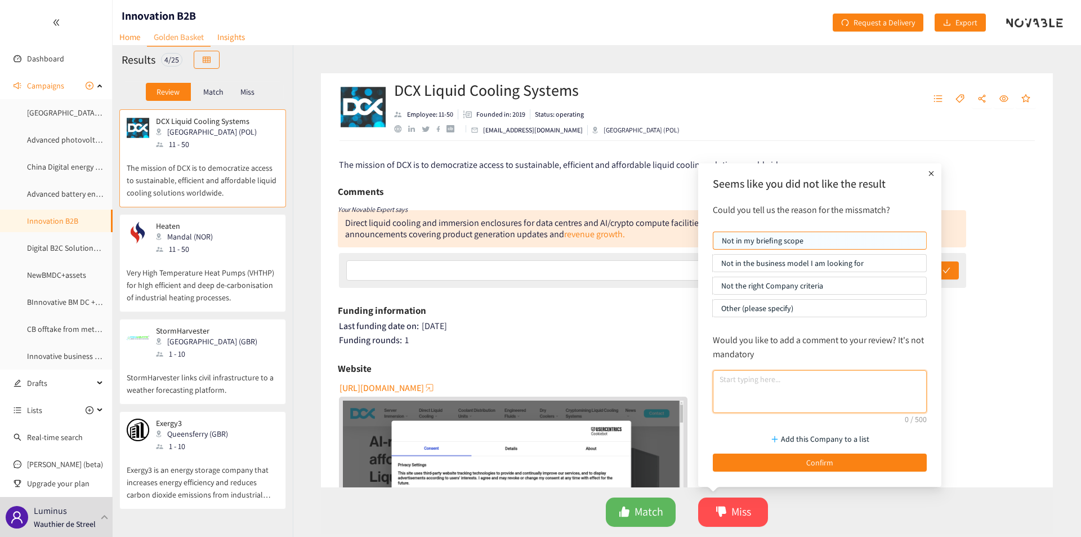
click at [774, 398] on textarea at bounding box center [820, 391] width 214 height 43
paste textarea "Too niche, will not be interesting for most of the industrials"
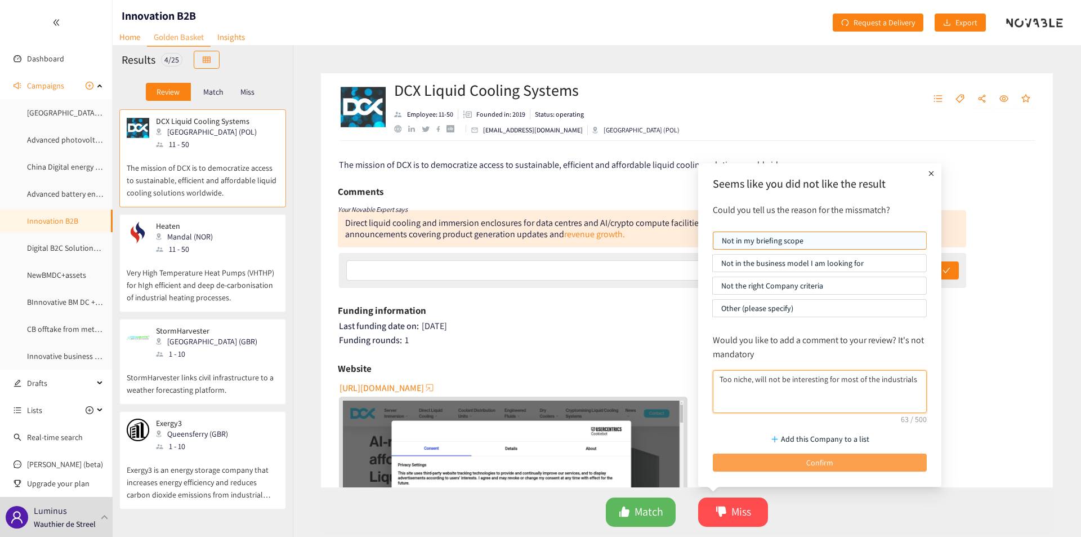
type textarea "Too niche, will not be interesting for most of the industrials"
click at [856, 469] on button "Confirm" at bounding box center [820, 462] width 214 height 18
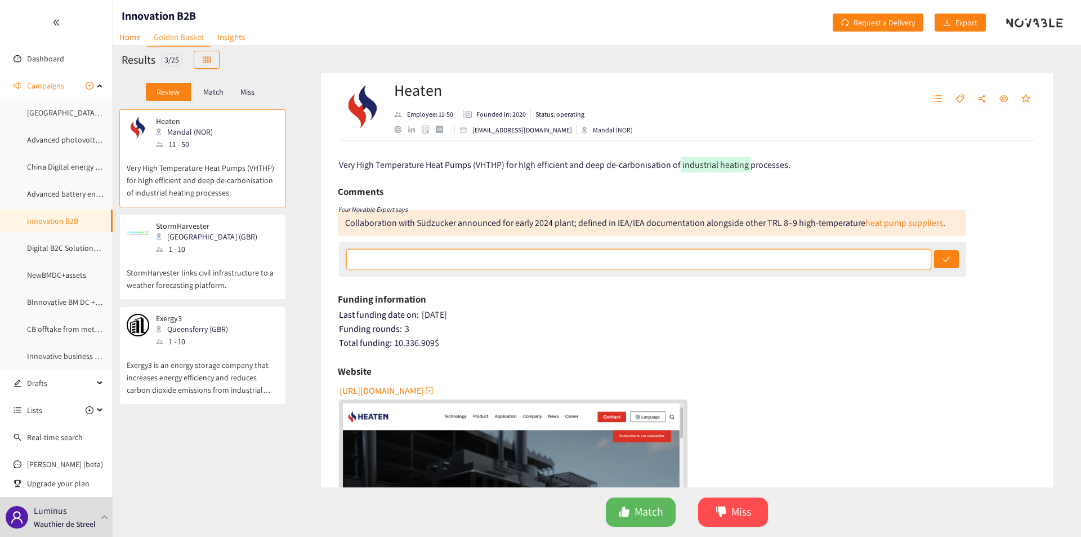
click at [508, 261] on input "text" at bounding box center [639, 259] width 586 height 20
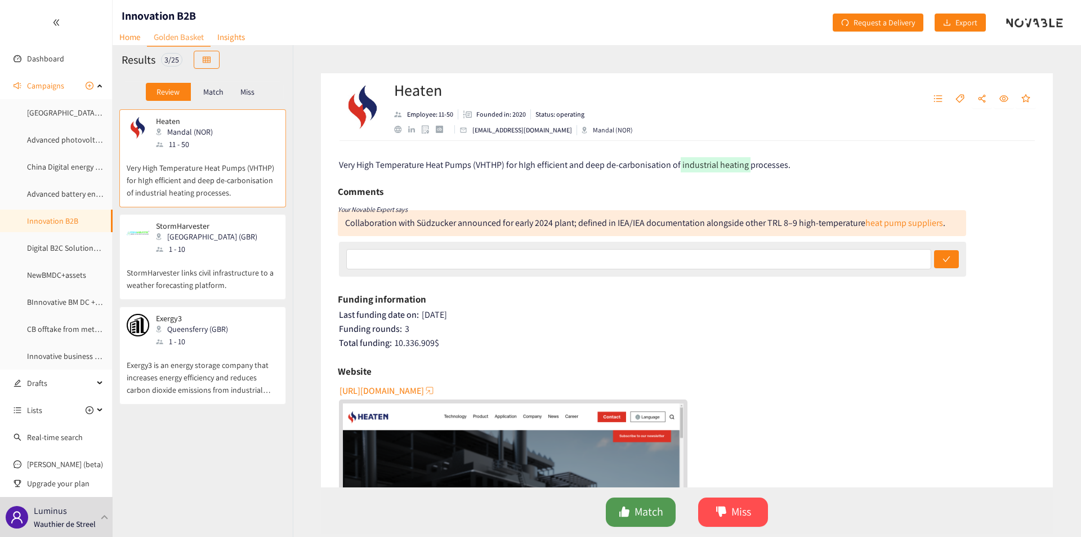
click at [650, 503] on span "Match" at bounding box center [649, 511] width 29 height 17
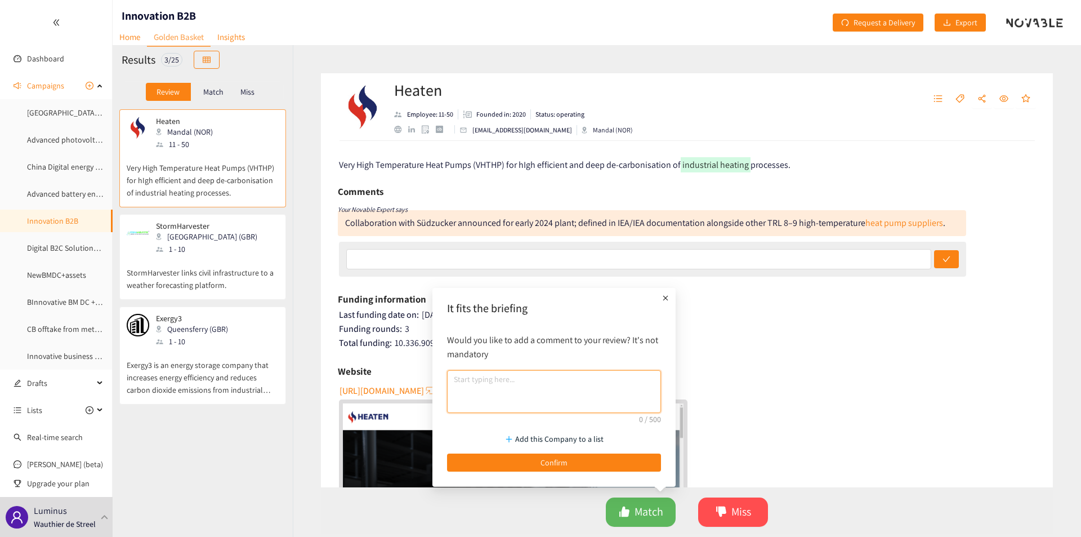
click at [554, 402] on textarea at bounding box center [554, 391] width 214 height 43
paste textarea "high temperature heat pumps to decarbonize industrial heat"
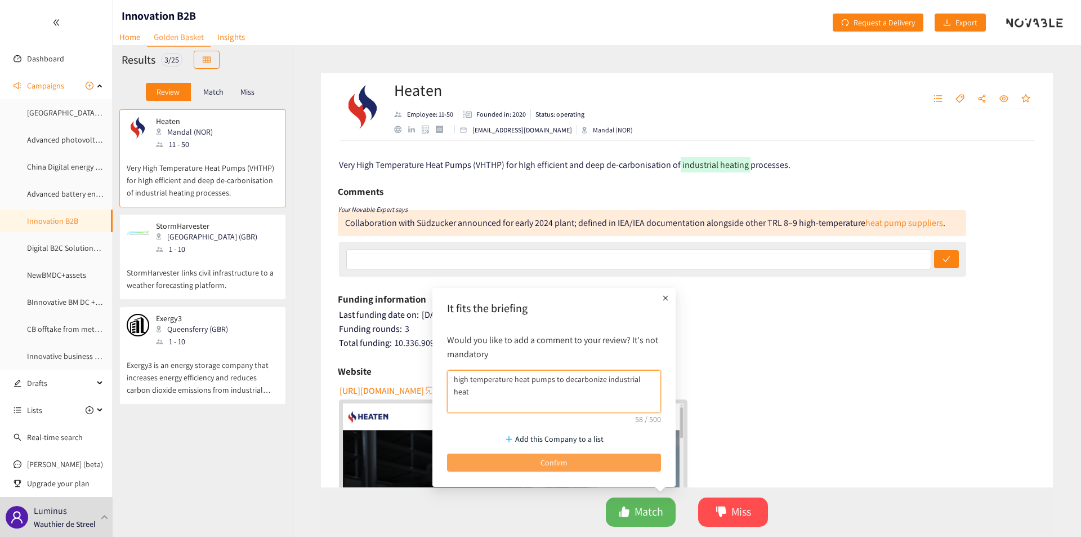
type textarea "high temperature heat pumps to decarbonize industrial heat"
click at [557, 470] on button "Confirm" at bounding box center [554, 462] width 214 height 18
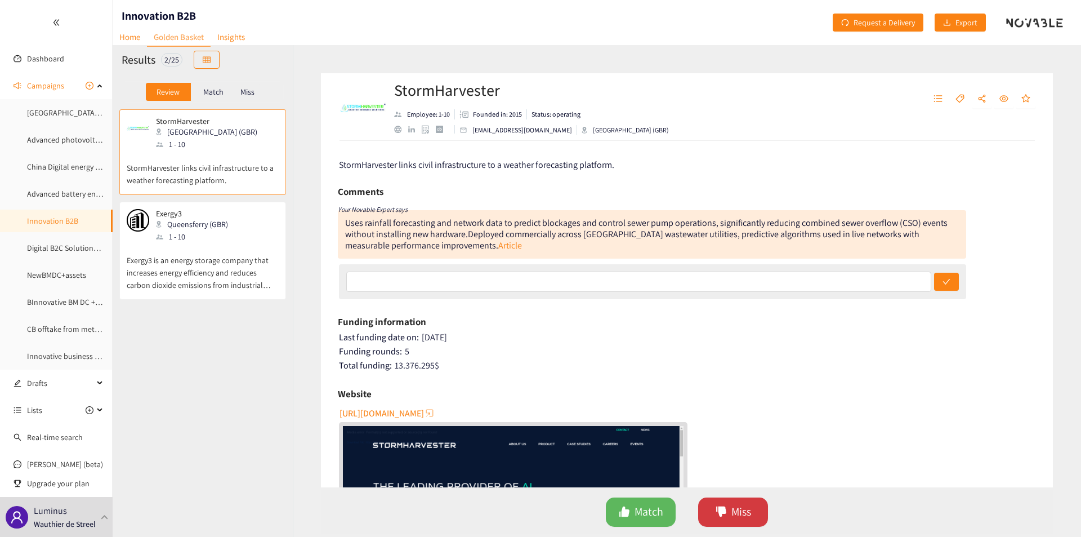
click at [730, 500] on button "Miss" at bounding box center [733, 511] width 70 height 29
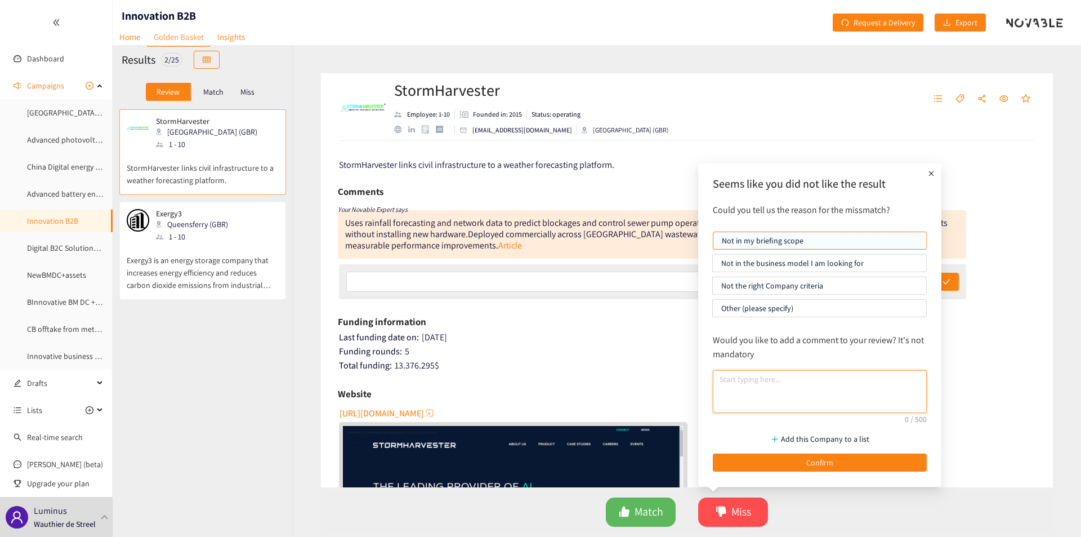
click at [764, 405] on textarea at bounding box center [820, 391] width 214 height 43
type textarea "Too niche"
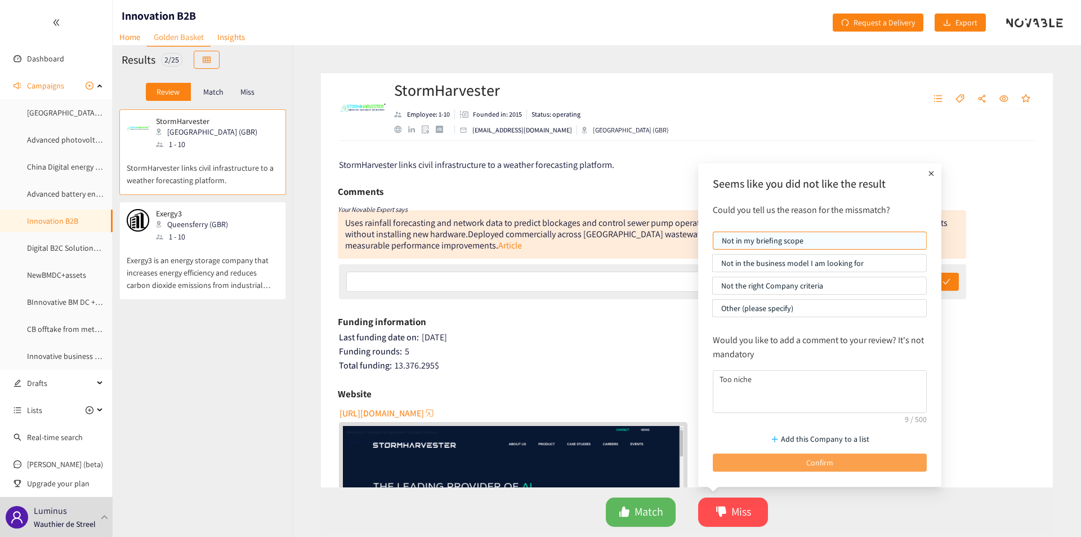
click at [792, 455] on button "Confirm" at bounding box center [820, 462] width 214 height 18
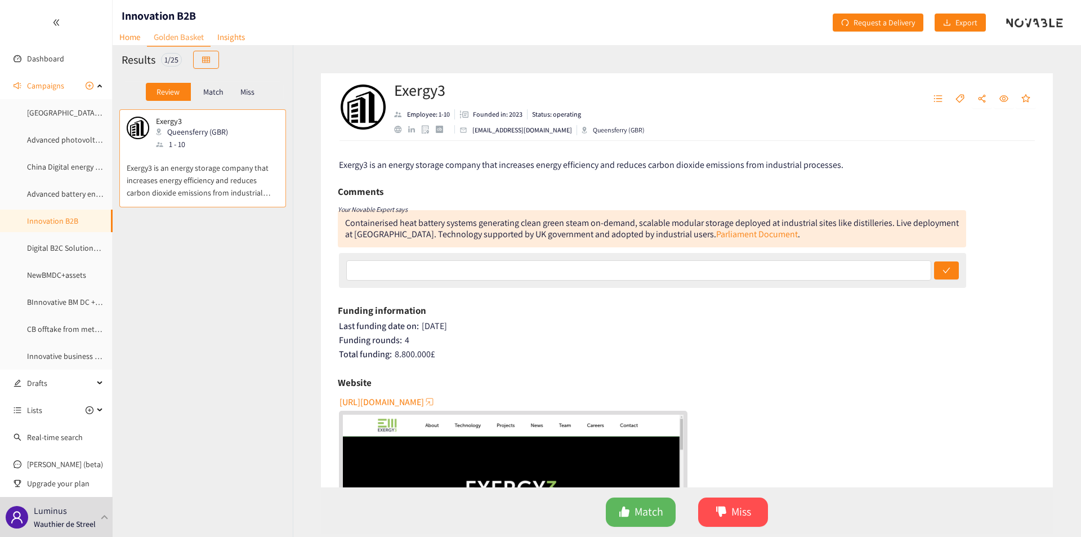
click at [475, 224] on div "Containerised heat battery systems generating clean green steam on-demand, scal…" at bounding box center [623, 223] width 556 height 12
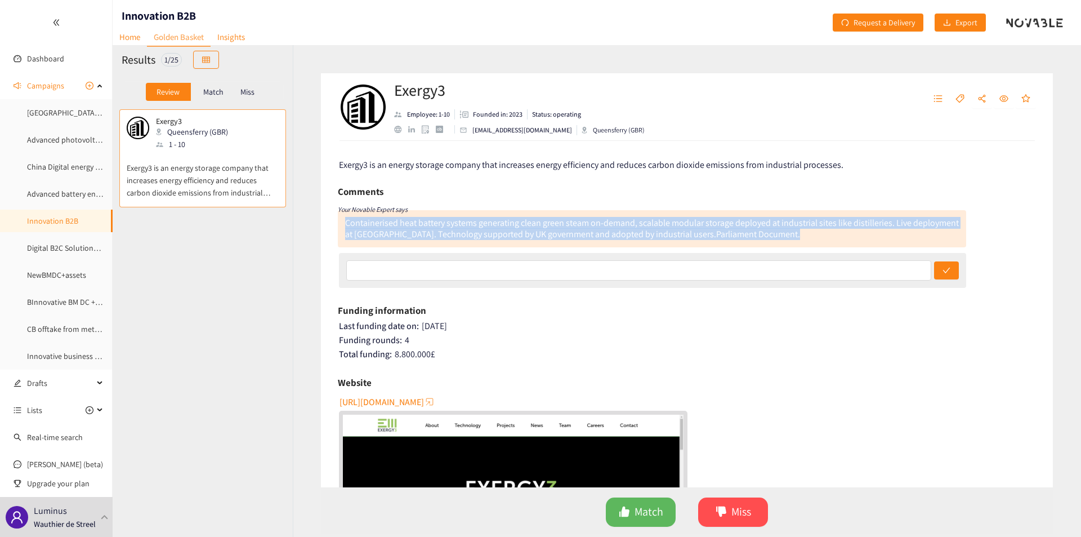
click at [475, 224] on div "Containerised heat battery systems generating clean green steam on-demand, scal…" at bounding box center [623, 223] width 556 height 12
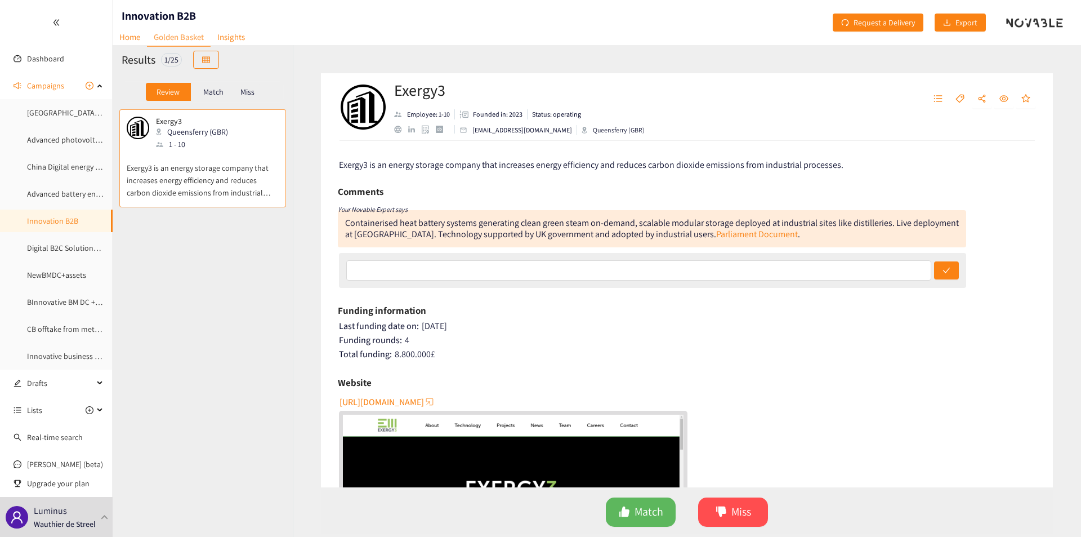
click at [475, 224] on div "Containerised heat battery systems generating clean green steam on-demand, scal…" at bounding box center [623, 223] width 556 height 12
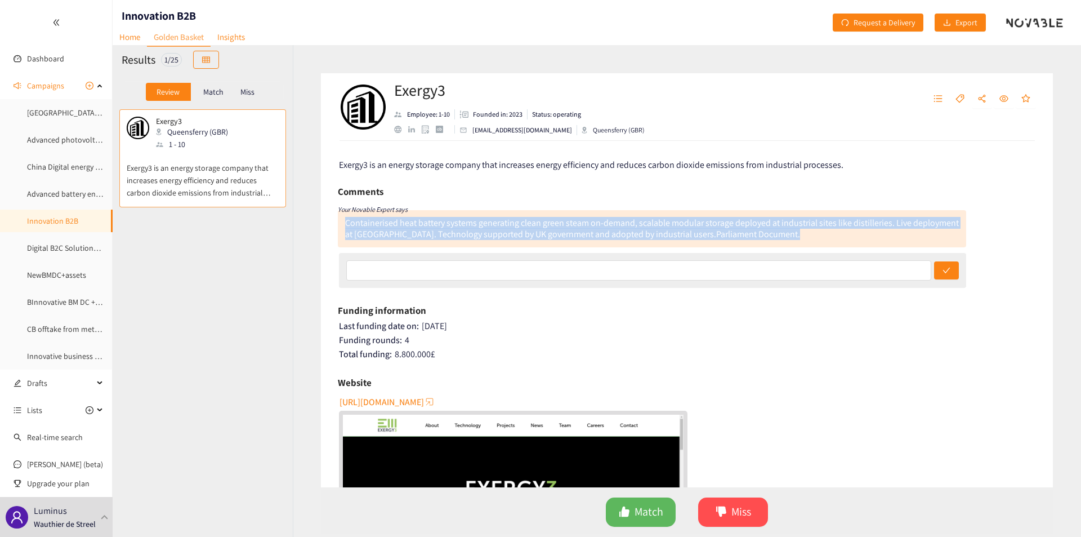
click at [475, 224] on div "Containerised heat battery systems generating clean green steam on-demand, scal…" at bounding box center [623, 223] width 556 height 12
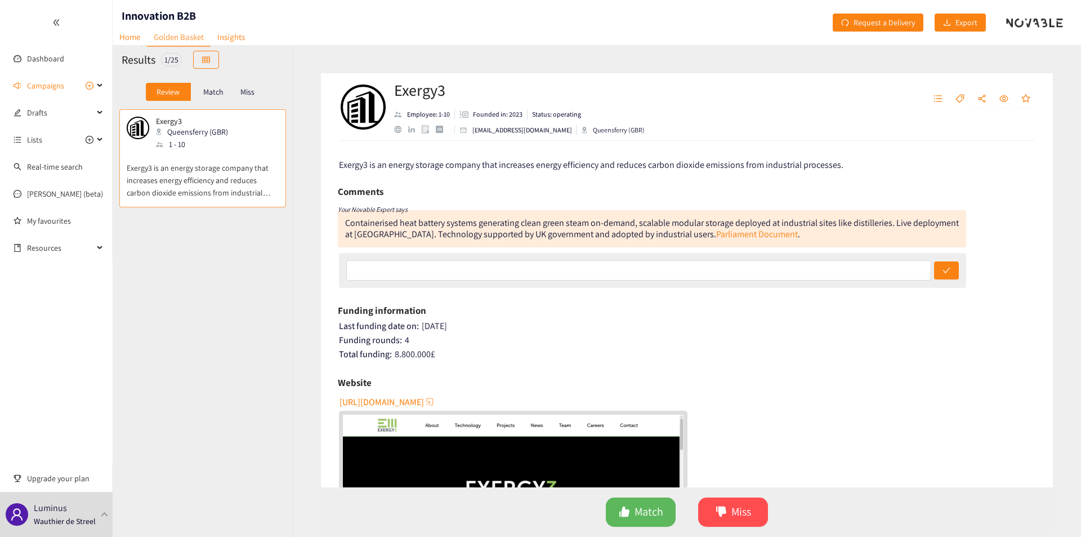
drag, startPoint x: 651, startPoint y: 287, endPoint x: 682, endPoint y: 355, distance: 74.8
click at [651, 287] on div at bounding box center [653, 270] width 628 height 35
click at [729, 520] on button "Miss" at bounding box center [733, 511] width 70 height 29
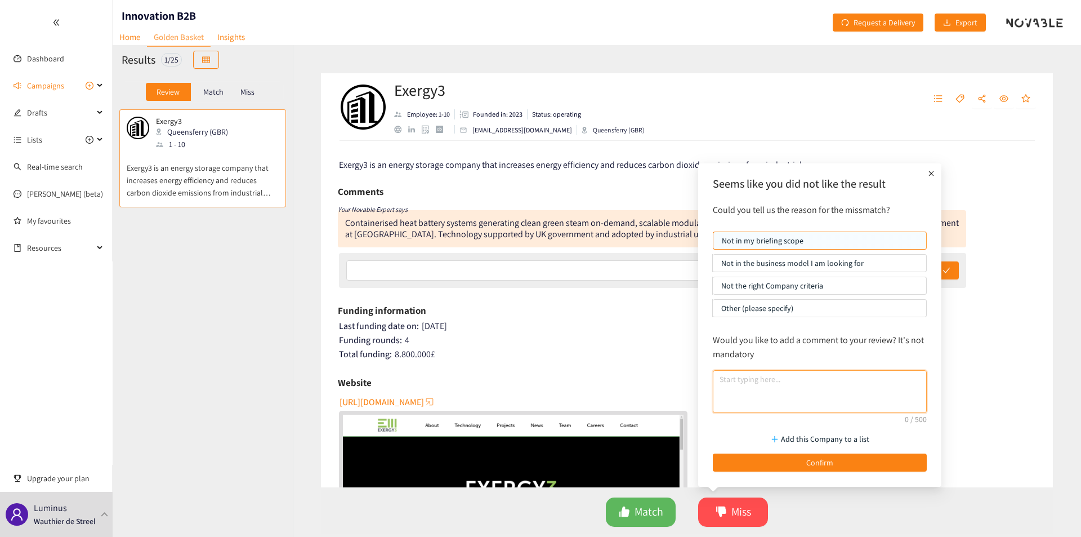
click at [789, 413] on textarea at bounding box center [820, 391] width 214 height 43
type textarea "Provide batteries -> competitors"
click at [774, 386] on textarea "Provide batteries -> competitors" at bounding box center [820, 391] width 214 height 43
click at [773, 386] on textarea "Provide batteries -> competitors" at bounding box center [820, 391] width 214 height 43
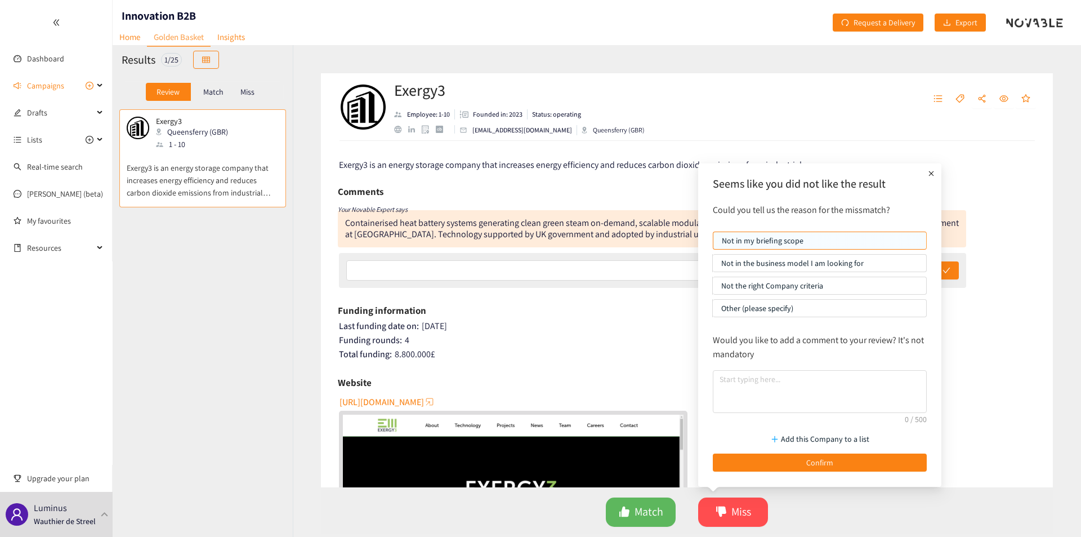
click at [652, 496] on div "Match Miss" at bounding box center [687, 512] width 732 height 44
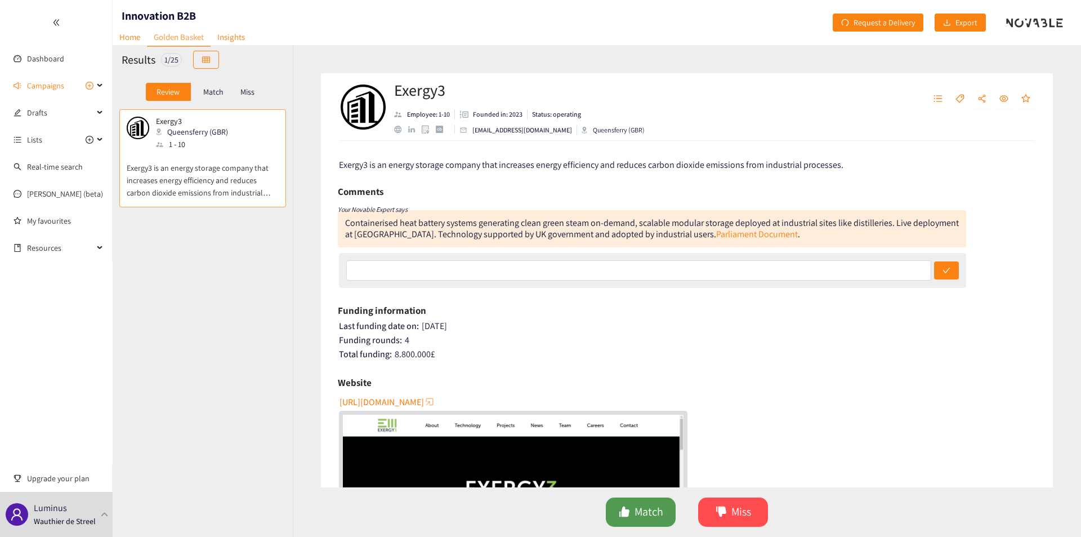
click at [651, 507] on span "Match" at bounding box center [649, 511] width 29 height 17
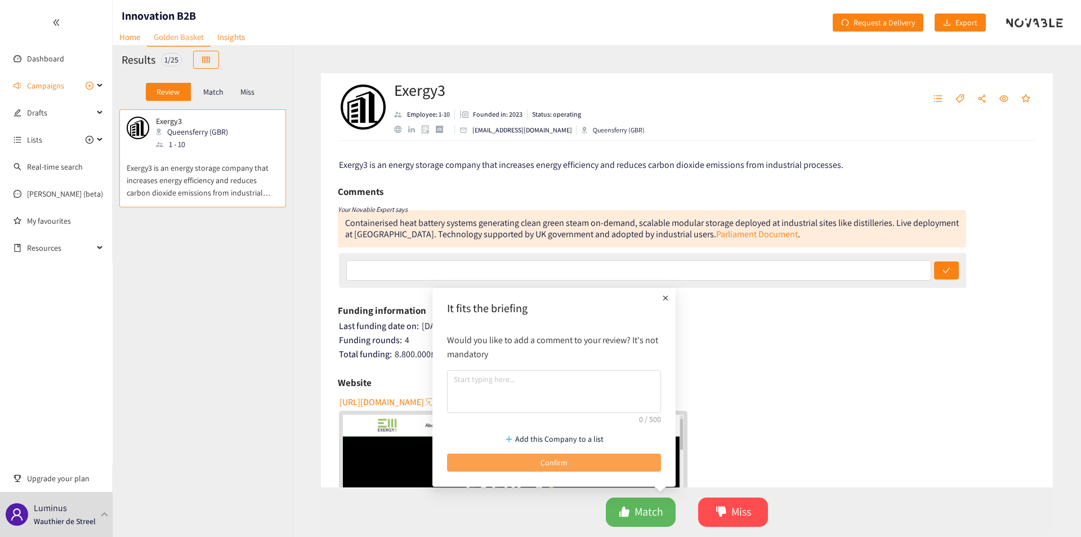
click at [633, 457] on button "Confirm" at bounding box center [554, 462] width 214 height 18
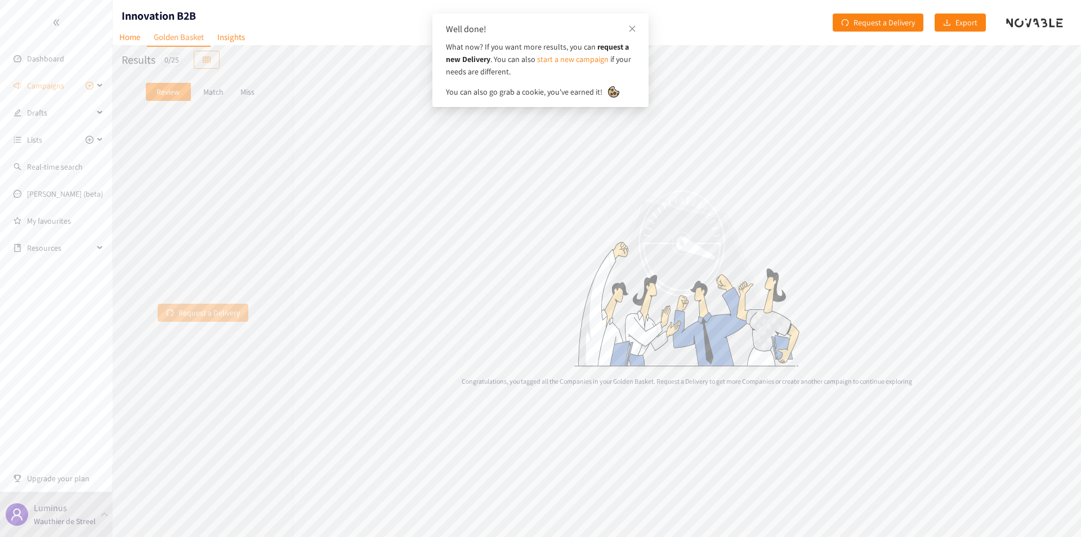
click at [193, 310] on span "Request a Delivery" at bounding box center [209, 312] width 61 height 12
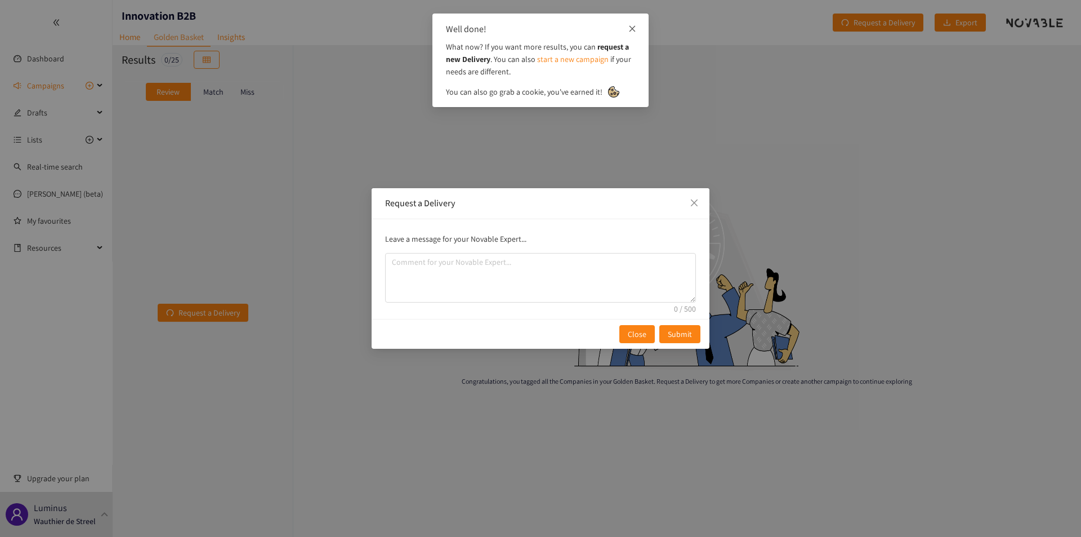
click at [632, 26] on icon "close" at bounding box center [632, 29] width 8 height 8
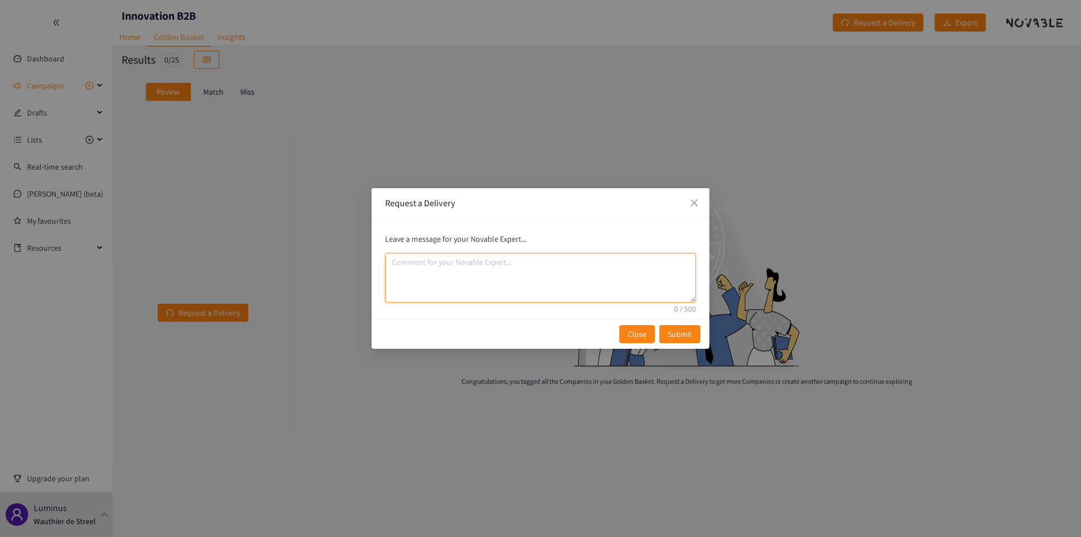
click at [498, 269] on textarea "comment" at bounding box center [540, 278] width 311 height 50
type textarea "Thanks for the batch. Could you please provide a new batch with a focus on the …"
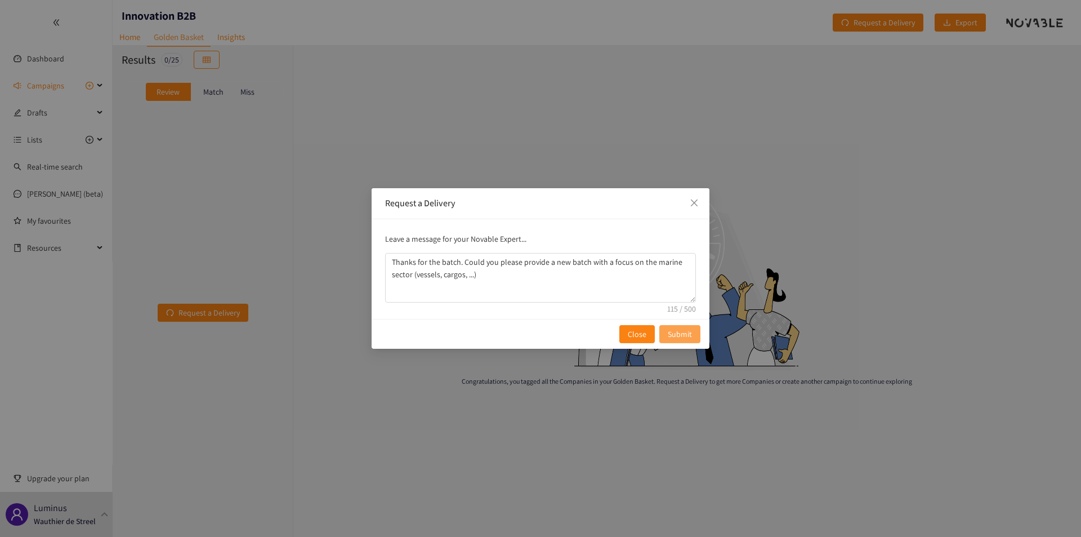
click at [695, 333] on button "Submit" at bounding box center [679, 334] width 41 height 18
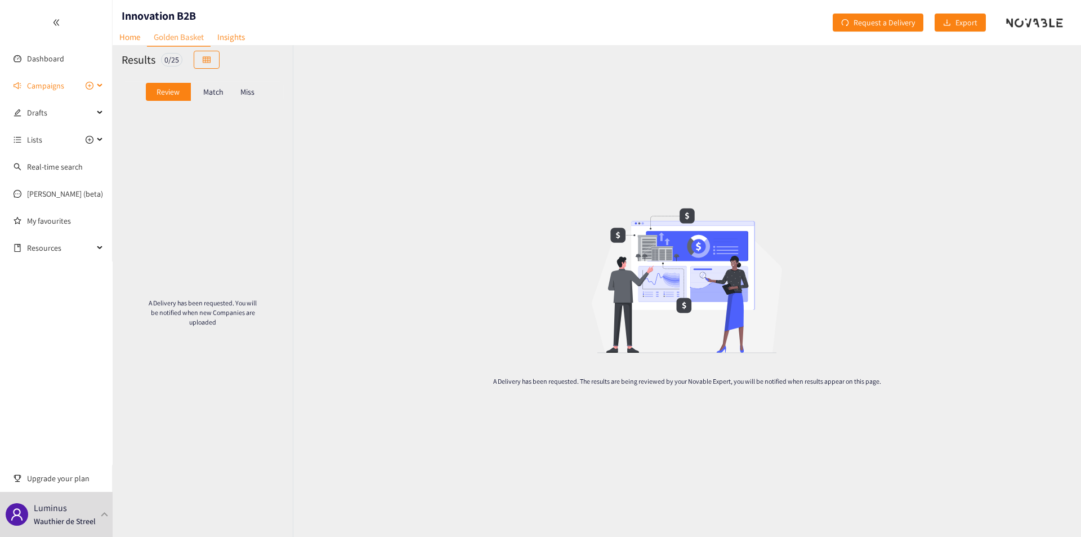
click at [104, 80] on div "Campaigns" at bounding box center [56, 85] width 113 height 23
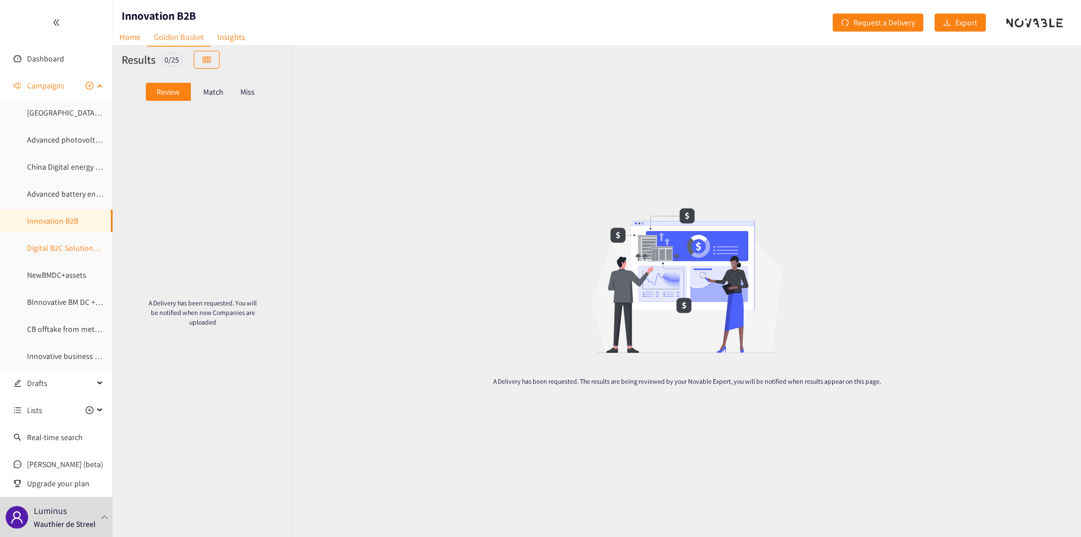
click at [64, 243] on link "Digital B2C Solutions Energy Utilities" at bounding box center [87, 248] width 121 height 10
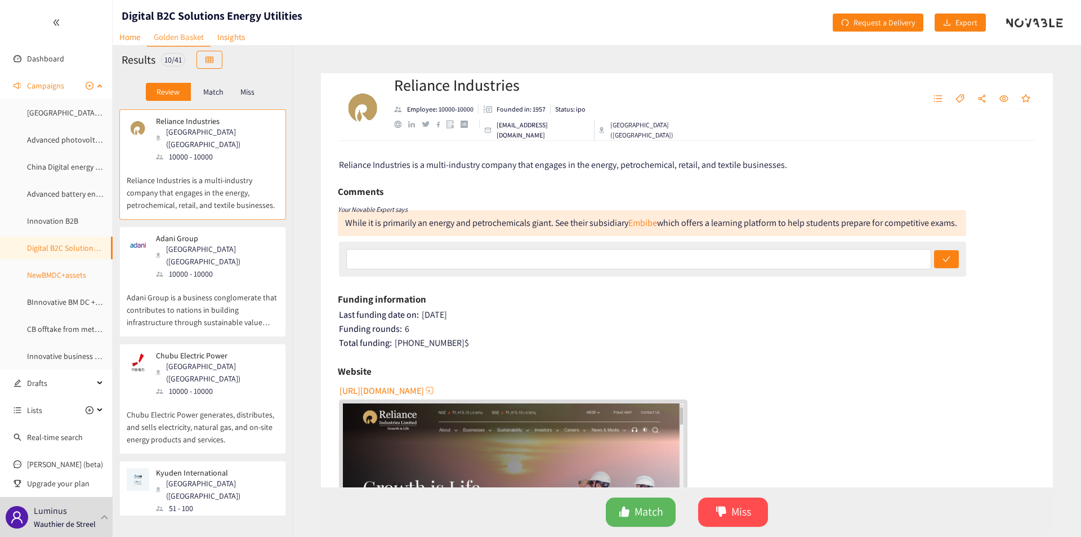
click at [65, 278] on link "NewBMDC+assets" at bounding box center [56, 275] width 59 height 10
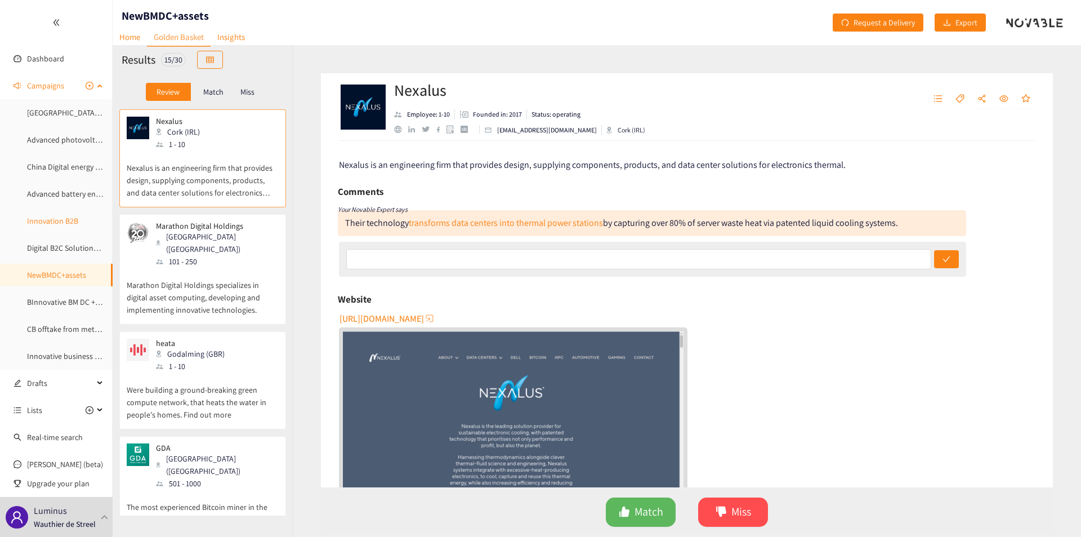
click at [69, 220] on link "Innovation B2B" at bounding box center [52, 221] width 51 height 10
